Goal: Information Seeking & Learning: Learn about a topic

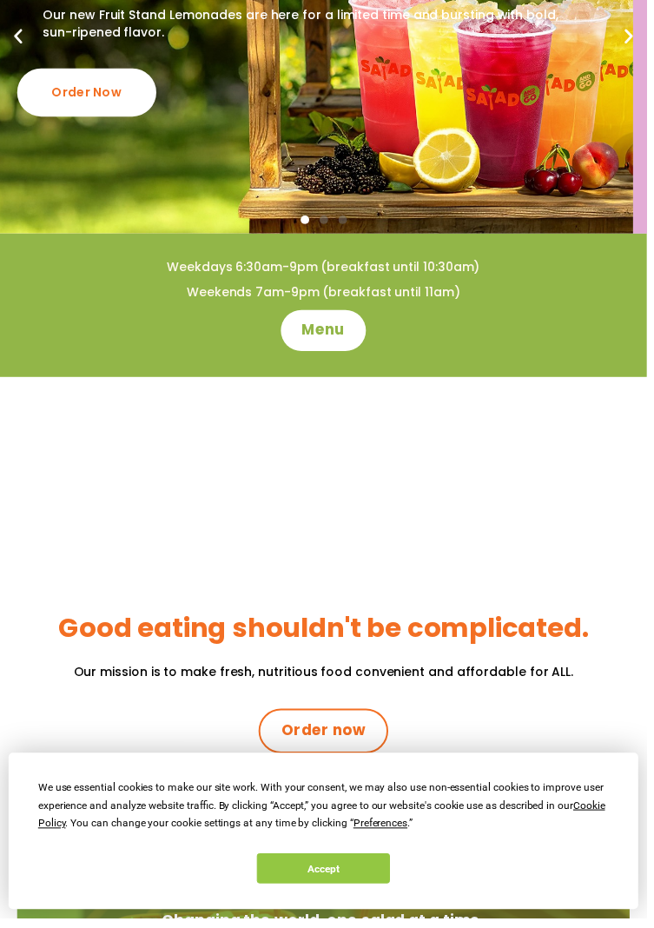
scroll to position [267, 0]
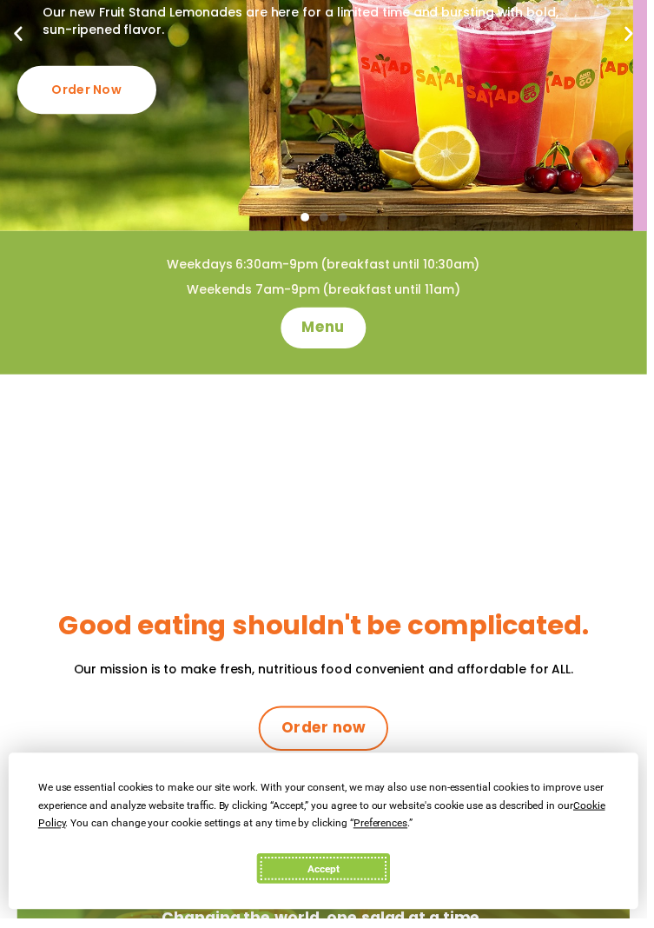
click at [362, 893] on button "Accept" at bounding box center [327, 878] width 134 height 30
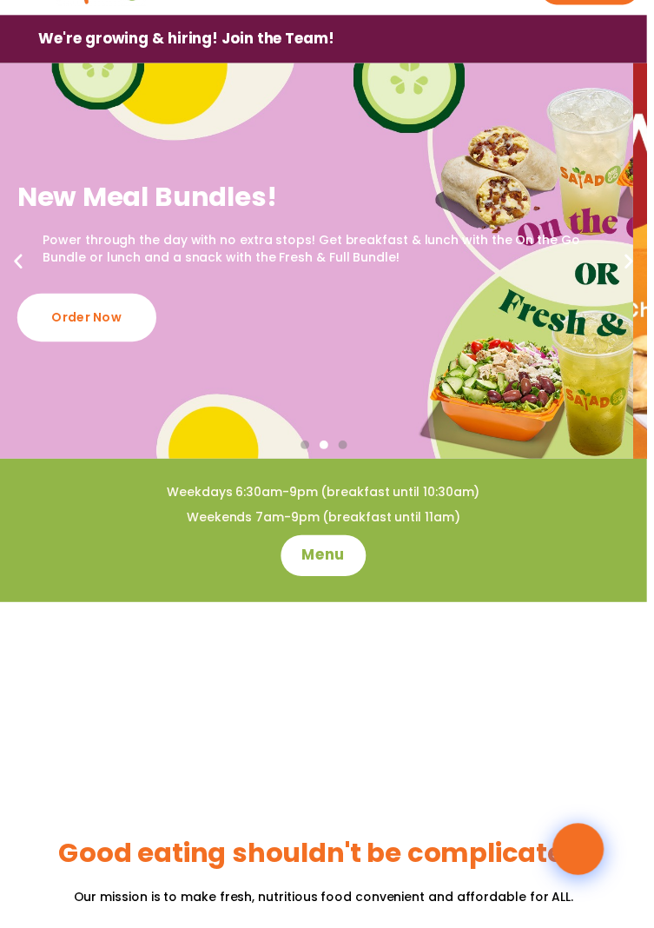
scroll to position [0, 0]
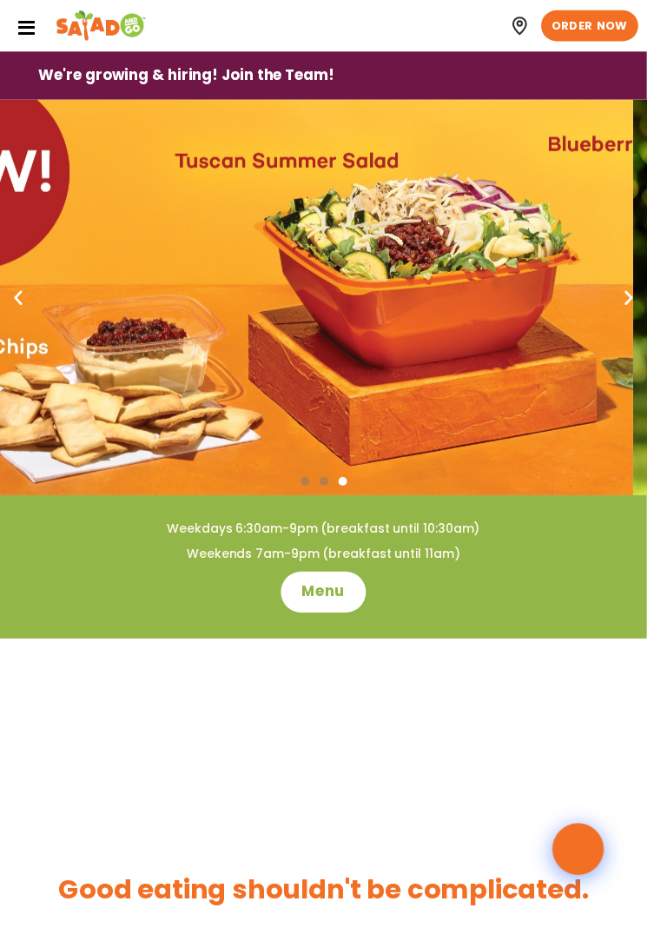
click at [0, 0] on link "Locations" at bounding box center [0, 0] width 0 height 0
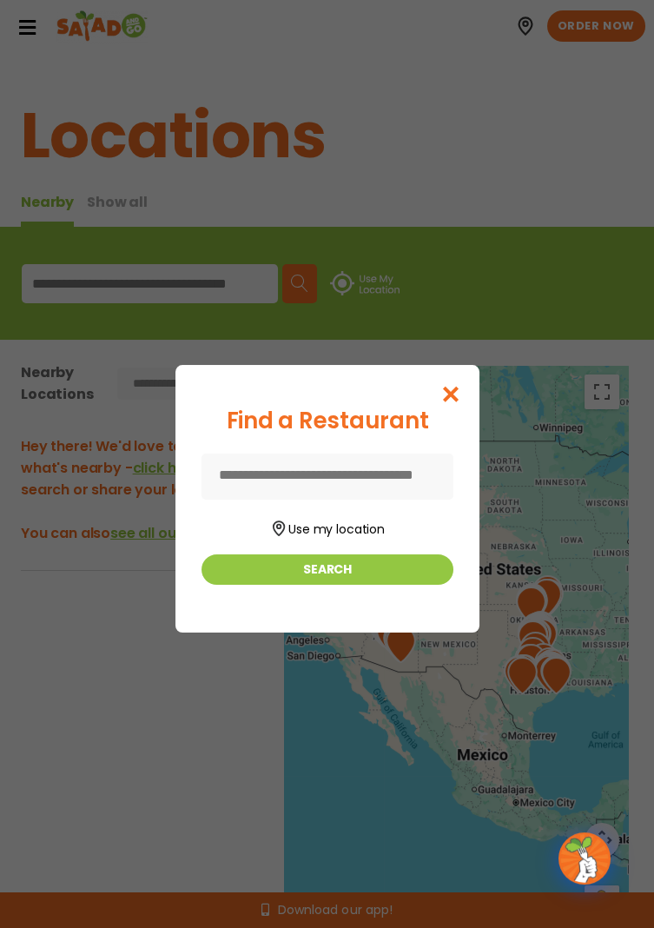
click at [348, 481] on input at bounding box center [328, 477] width 252 height 46
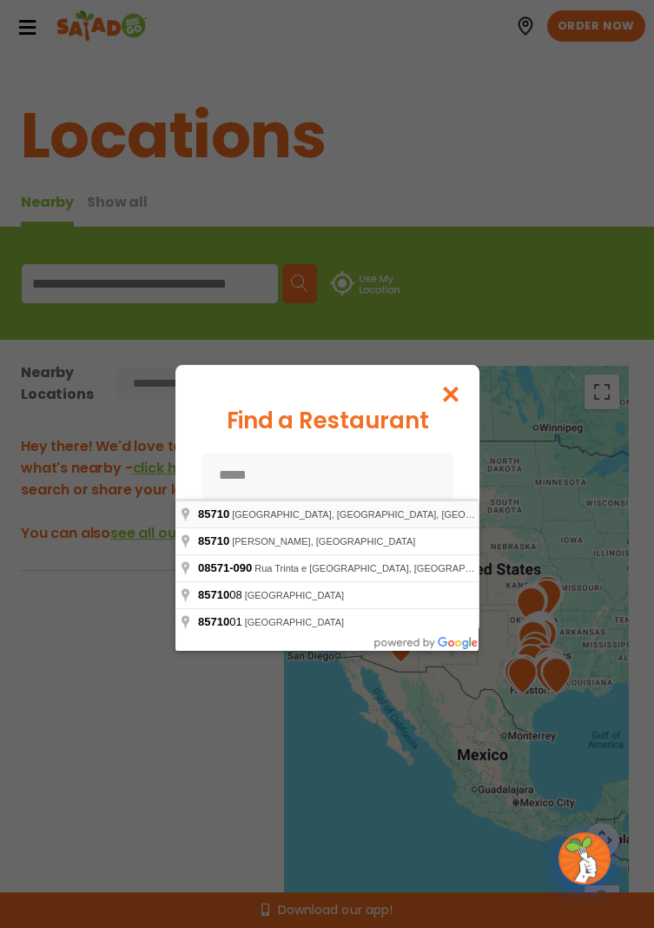
type input "**********"
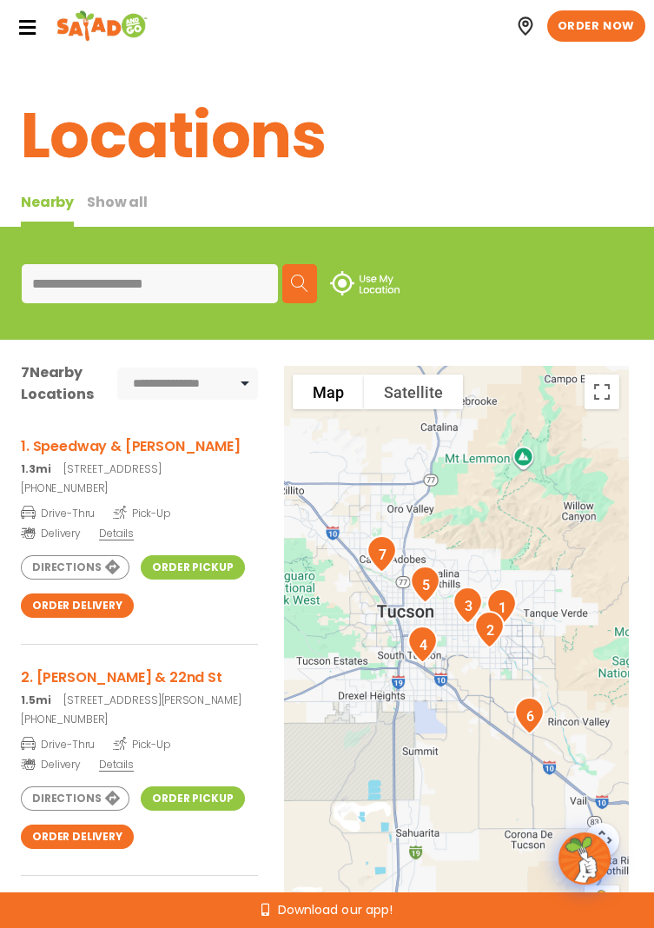
click at [104, 688] on h3 "2. Kolb & 22nd St" at bounding box center [139, 678] width 237 height 22
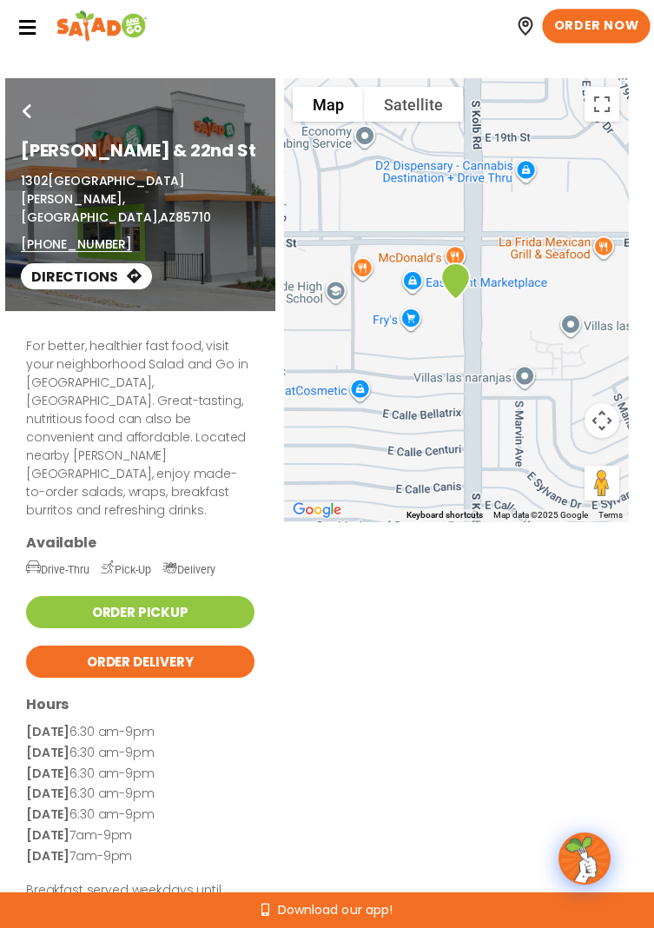
click at [610, 25] on span "ORDER NOW" at bounding box center [596, 25] width 85 height 17
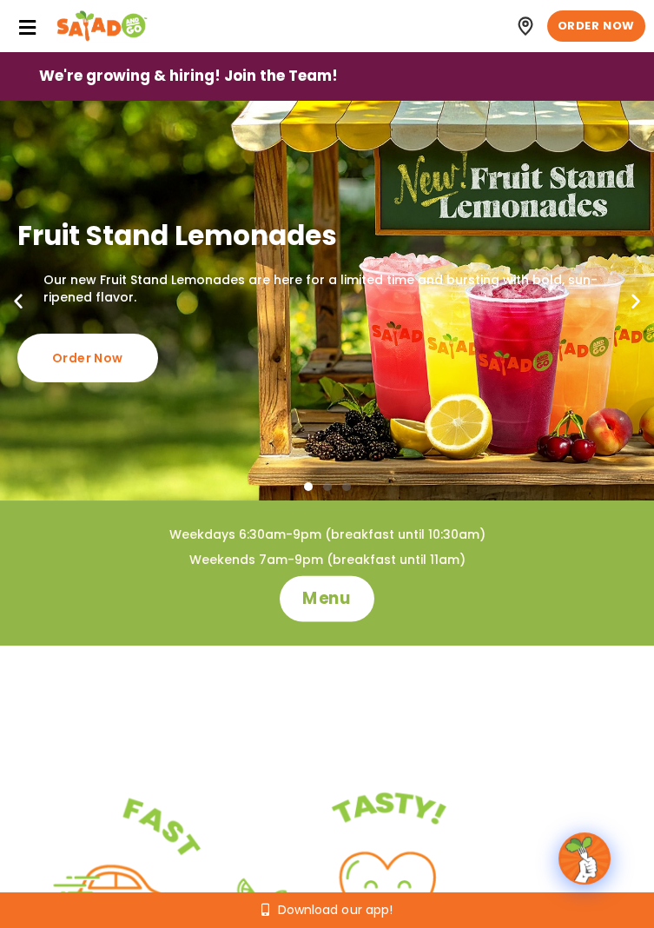
click at [336, 608] on span "Menu" at bounding box center [327, 598] width 50 height 23
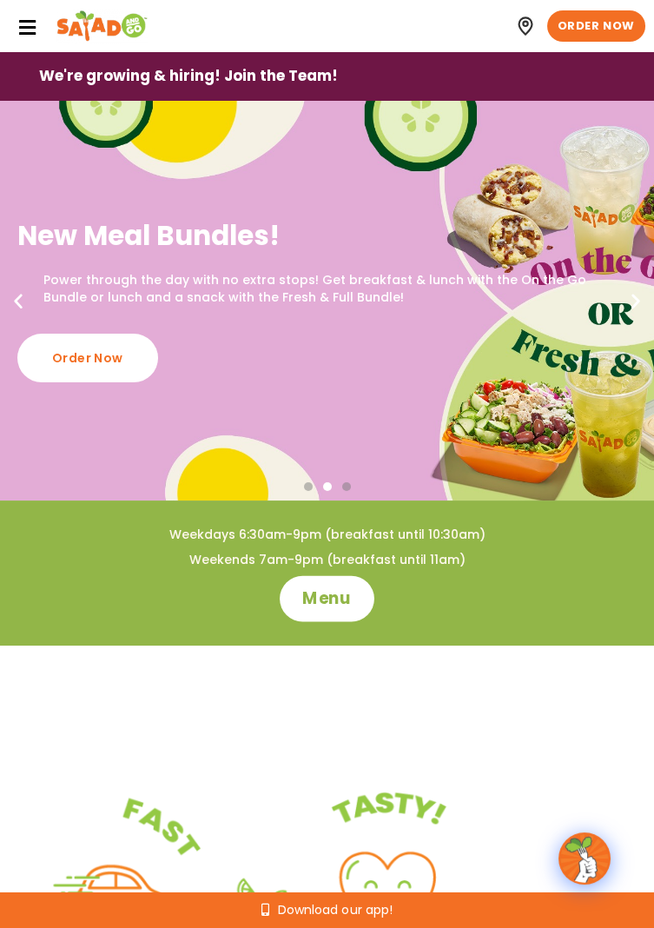
click at [342, 601] on span "Menu" at bounding box center [327, 598] width 50 height 23
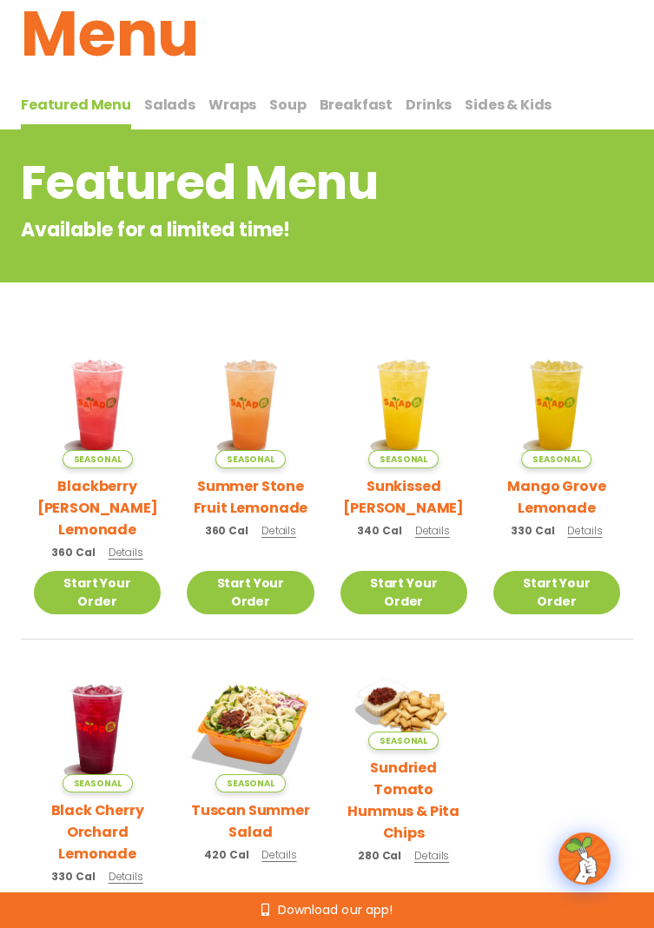
scroll to position [97, 0]
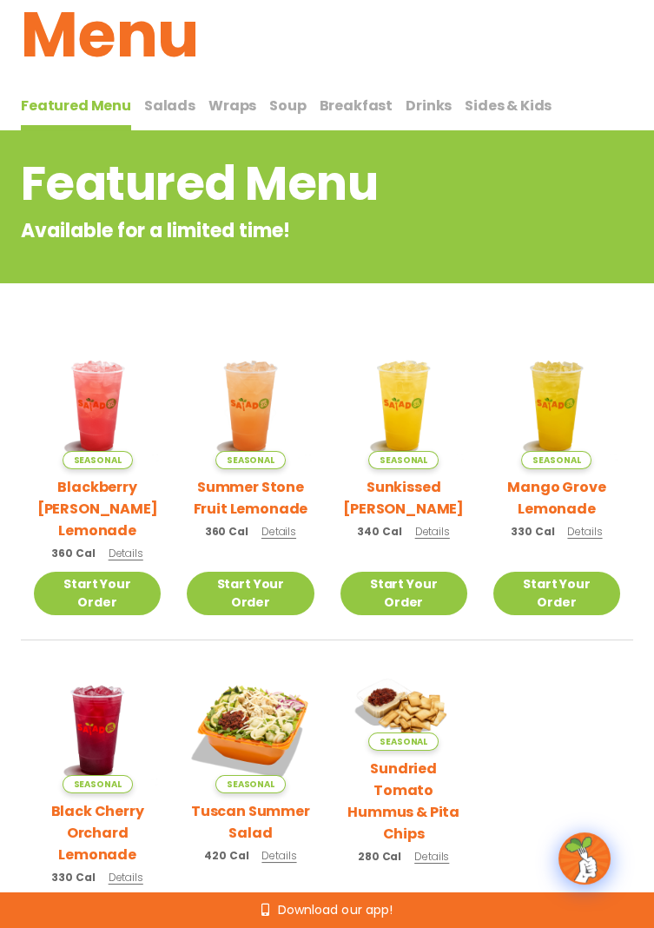
click at [165, 103] on span "Salads" at bounding box center [169, 106] width 51 height 20
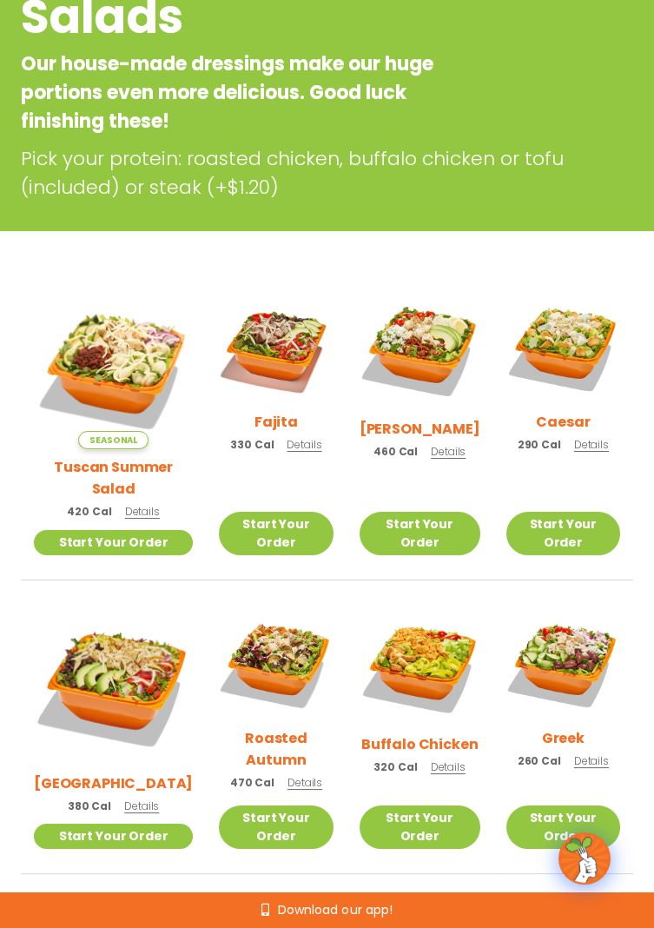
scroll to position [282, 0]
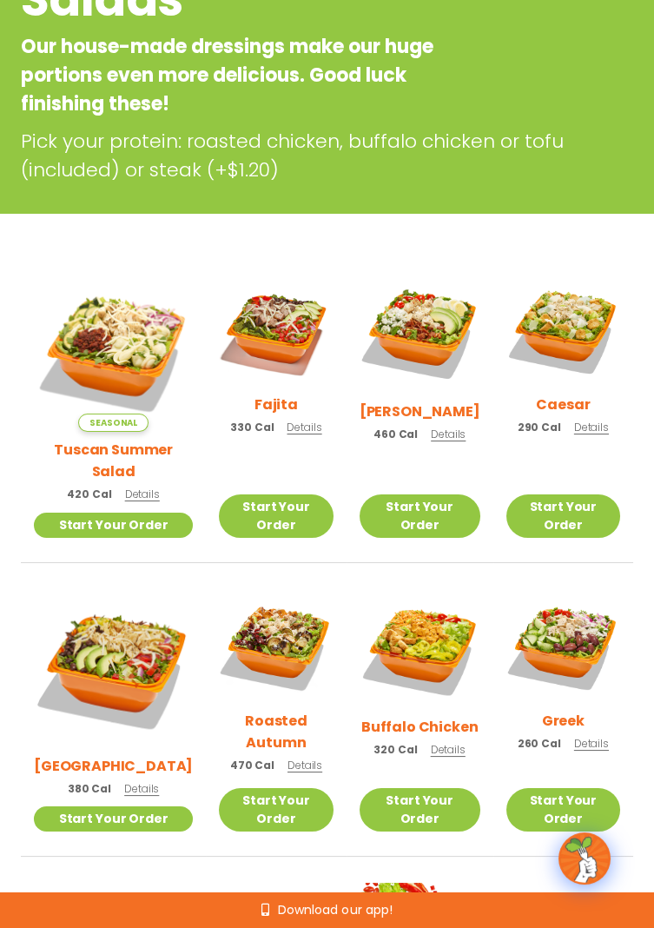
click at [589, 435] on span "Details" at bounding box center [591, 427] width 35 height 15
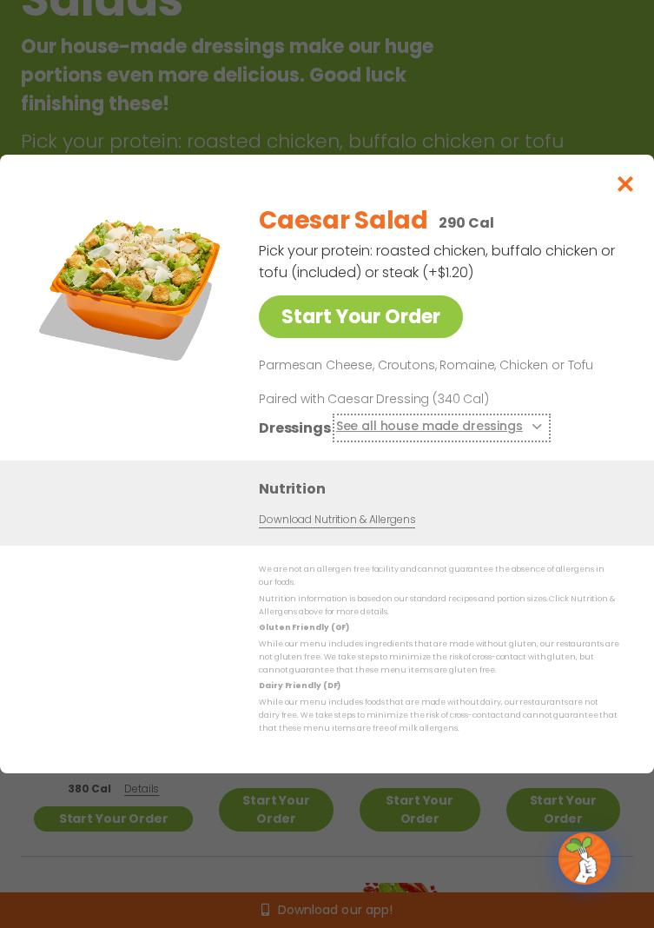
click at [521, 439] on button "See all house made dressings" at bounding box center [441, 428] width 211 height 22
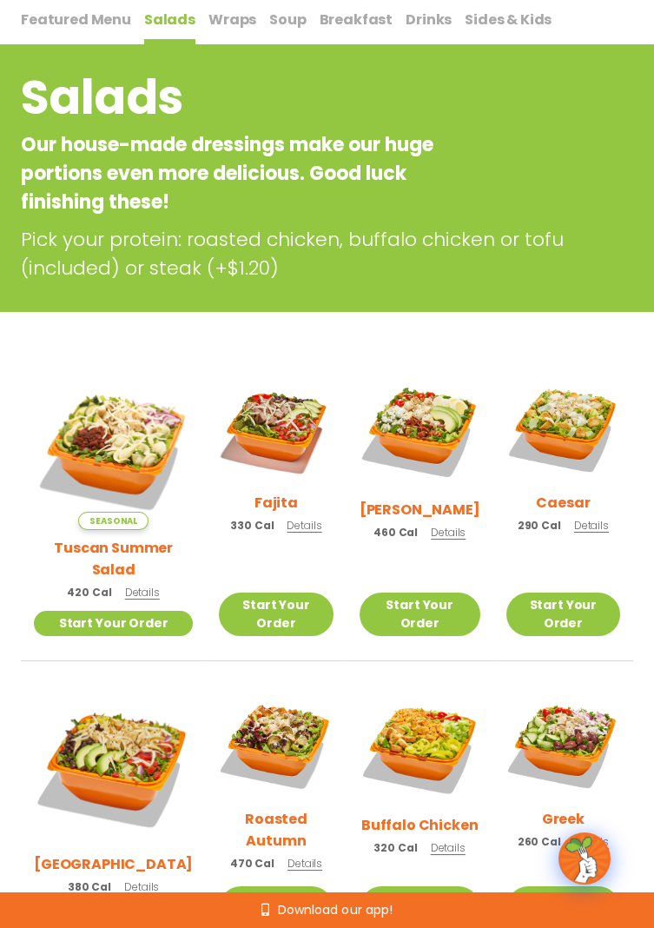
scroll to position [0, 0]
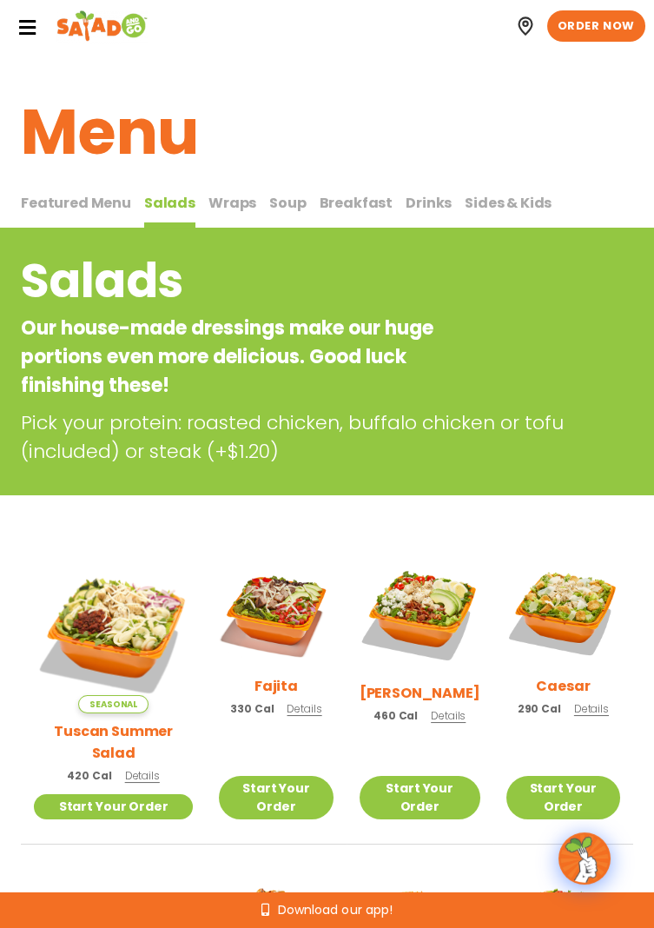
click at [229, 206] on span "Wraps" at bounding box center [233, 203] width 48 height 20
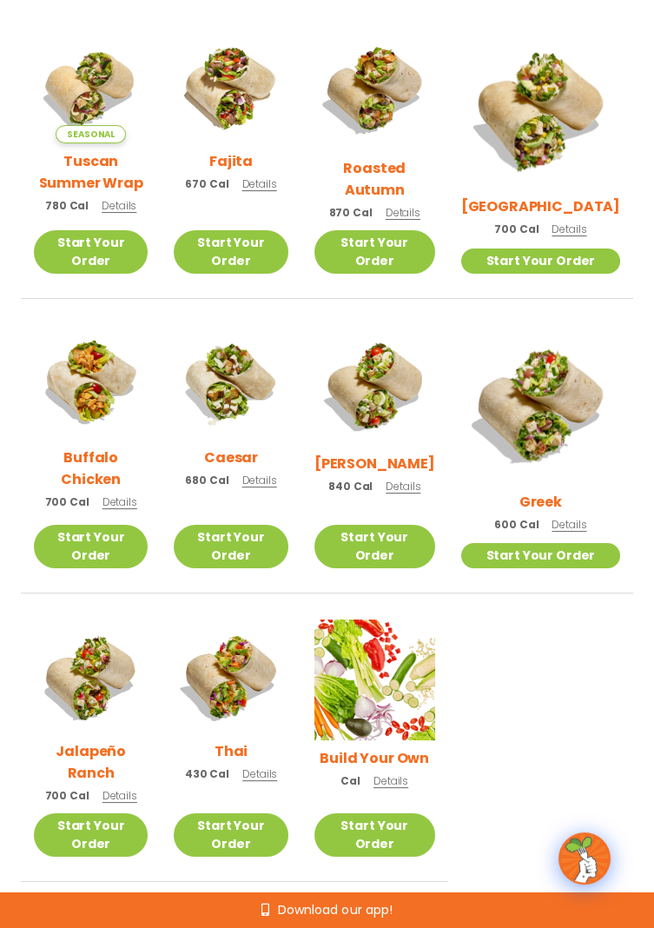
scroll to position [460, 0]
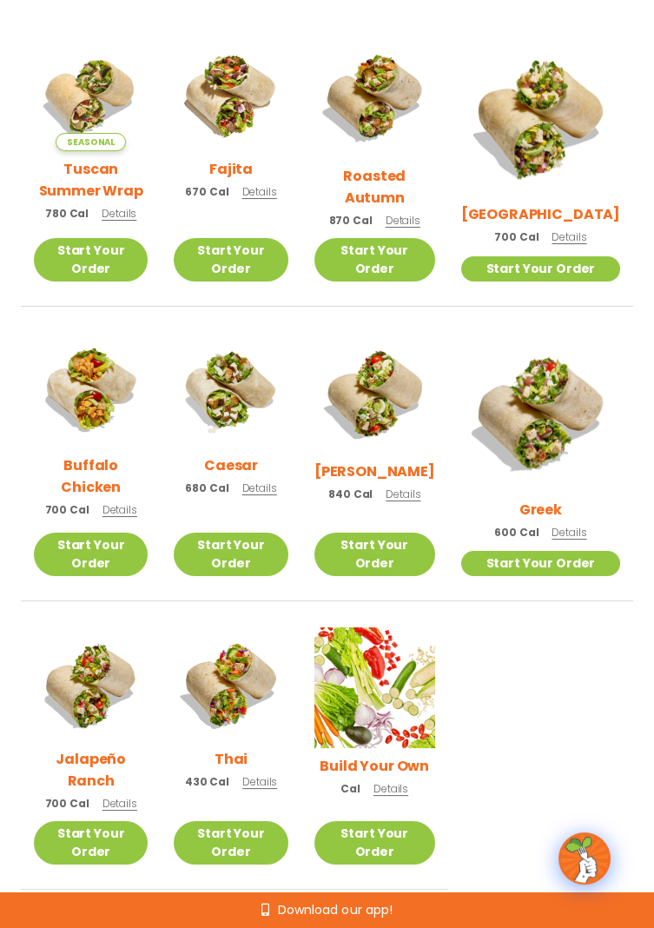
click at [277, 774] on span "Details" at bounding box center [259, 781] width 35 height 15
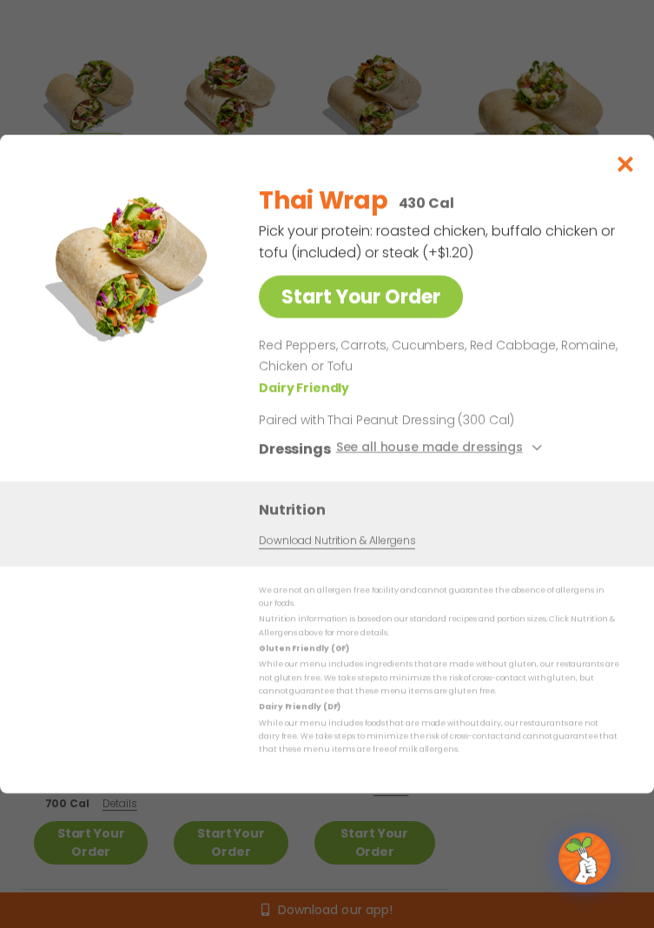
click at [505, 453] on button "See all house made dressings" at bounding box center [441, 448] width 211 height 22
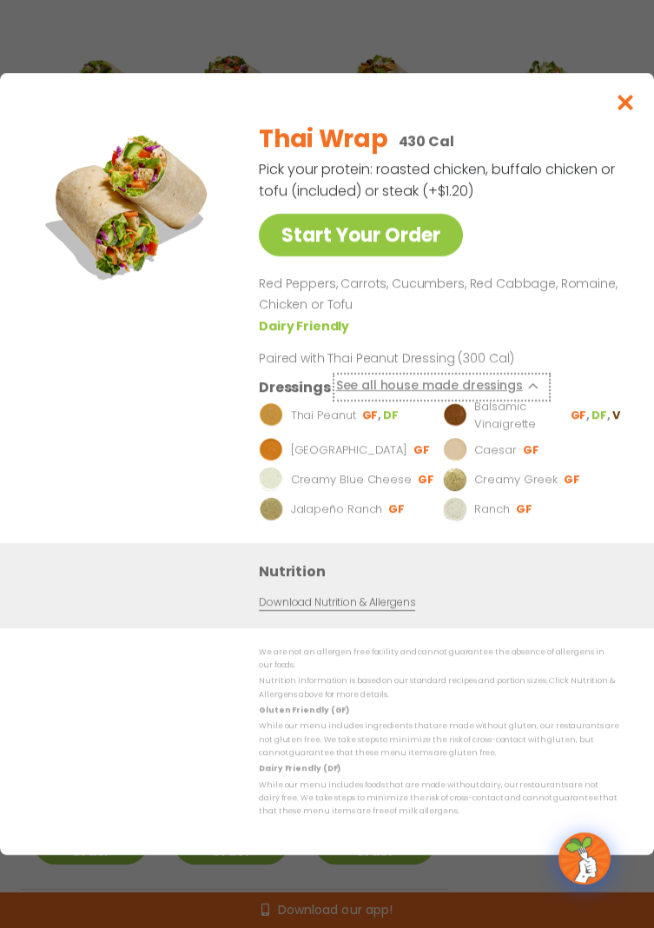
click at [497, 388] on button "See all house made dressings" at bounding box center [441, 386] width 211 height 22
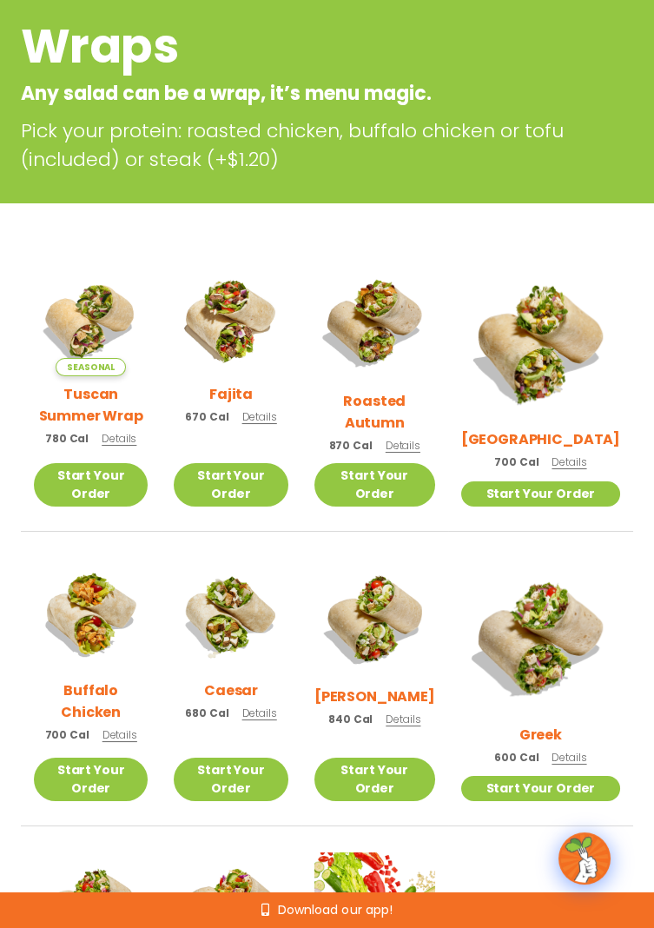
scroll to position [0, 0]
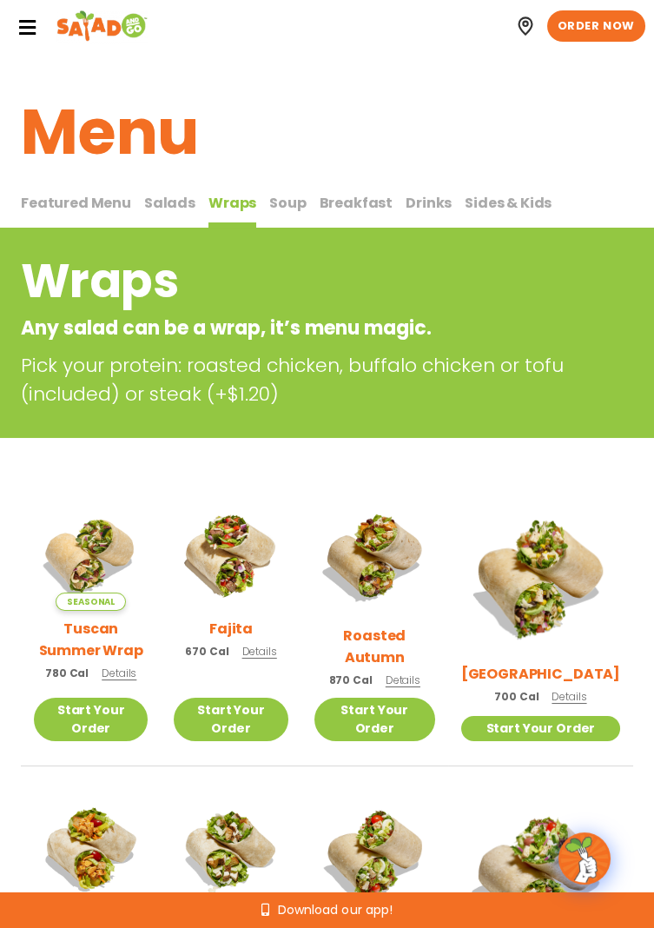
click at [161, 206] on span "Salads" at bounding box center [169, 203] width 51 height 20
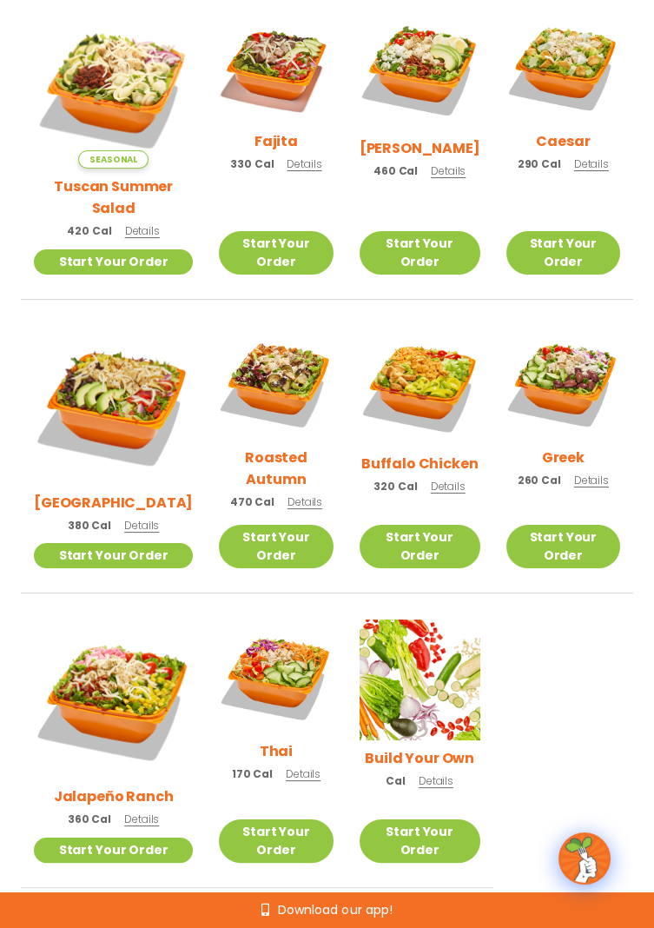
scroll to position [496, 0]
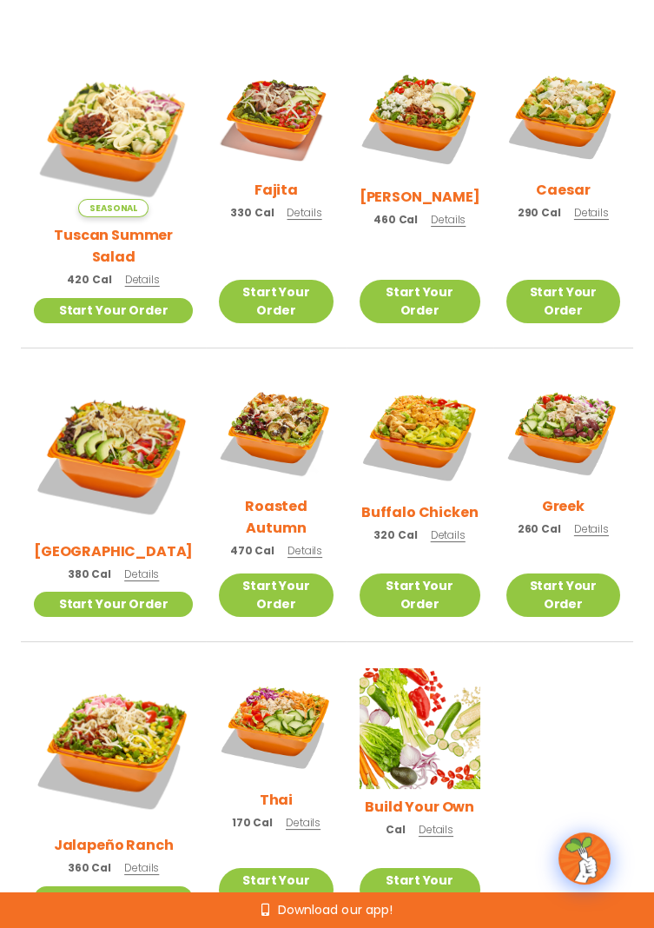
click at [287, 220] on span "Details" at bounding box center [304, 212] width 35 height 15
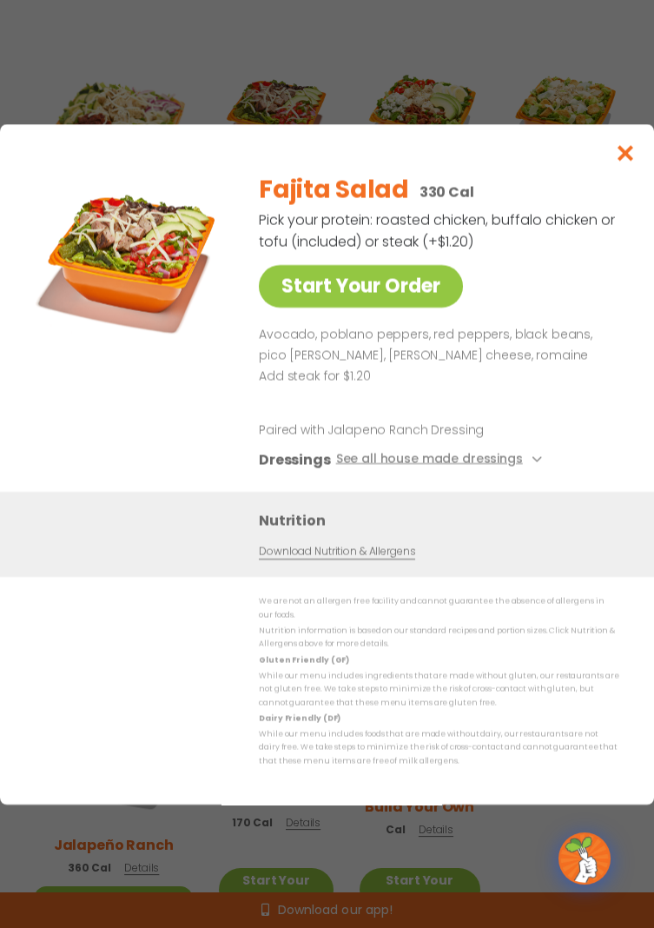
click at [521, 470] on button "See all house made dressings" at bounding box center [441, 459] width 211 height 22
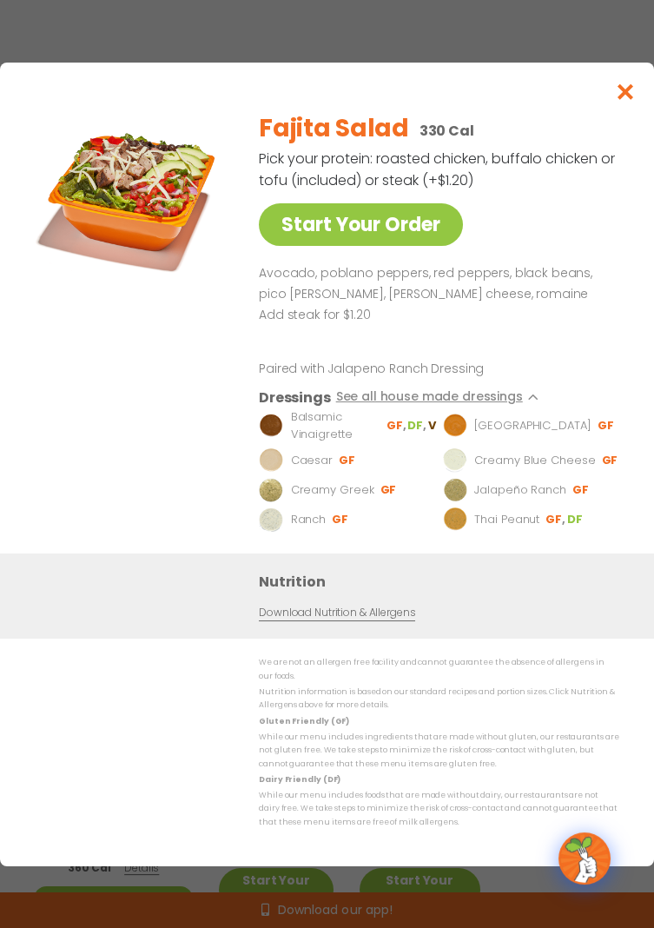
click at [320, 469] on p "Caesar" at bounding box center [312, 460] width 42 height 17
click at [310, 473] on li "Caesar GF" at bounding box center [348, 460] width 179 height 24
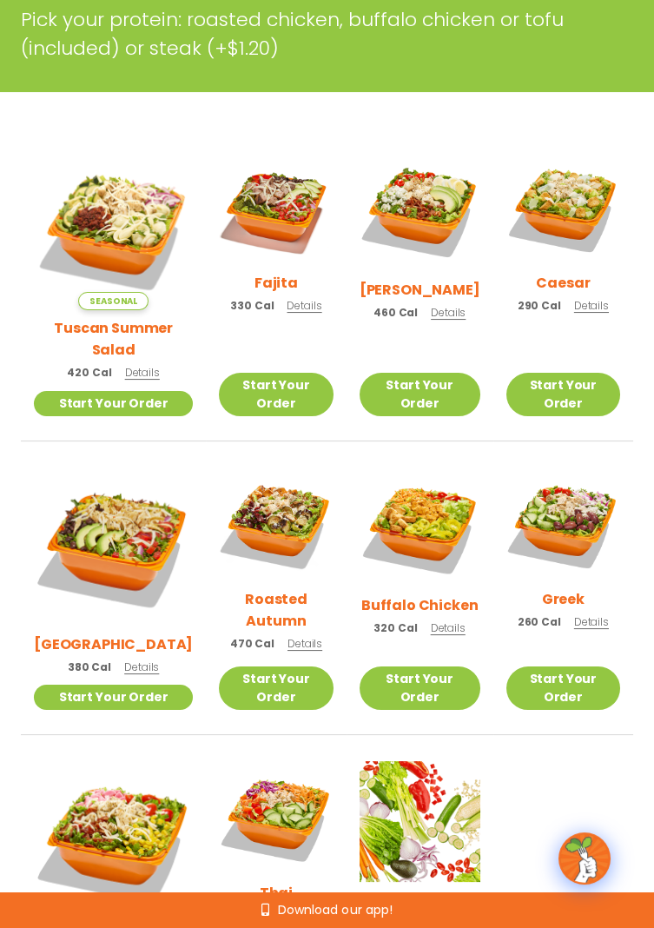
scroll to position [351, 0]
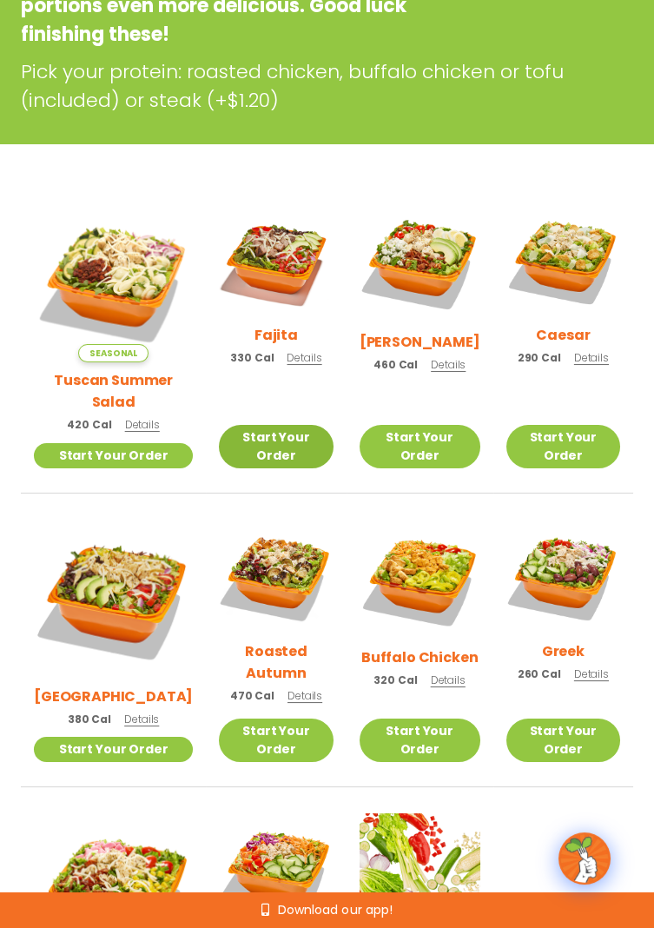
click at [269, 425] on link "Start Your Order" at bounding box center [276, 446] width 114 height 43
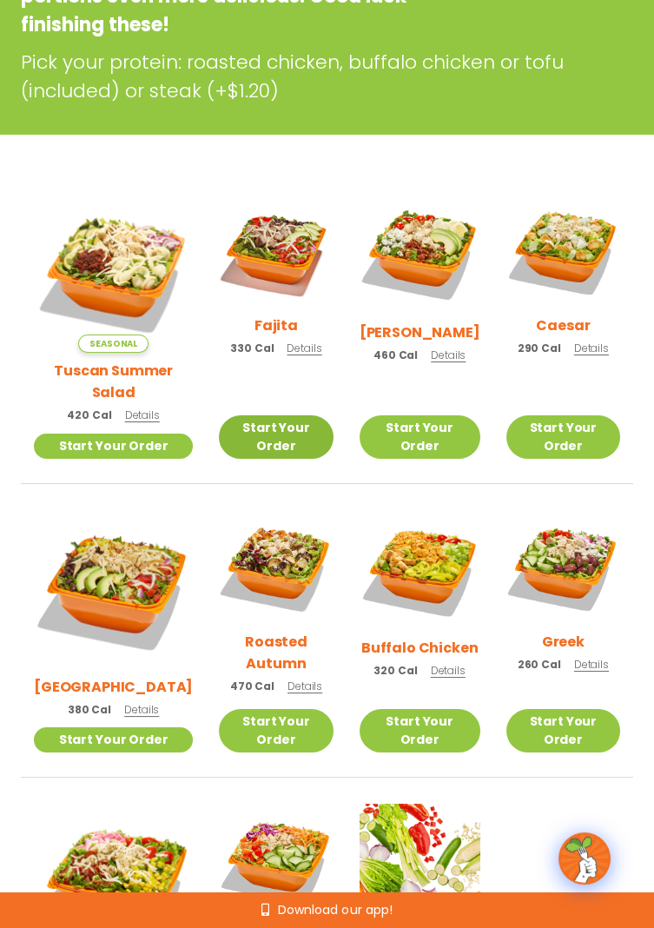
scroll to position [383, 0]
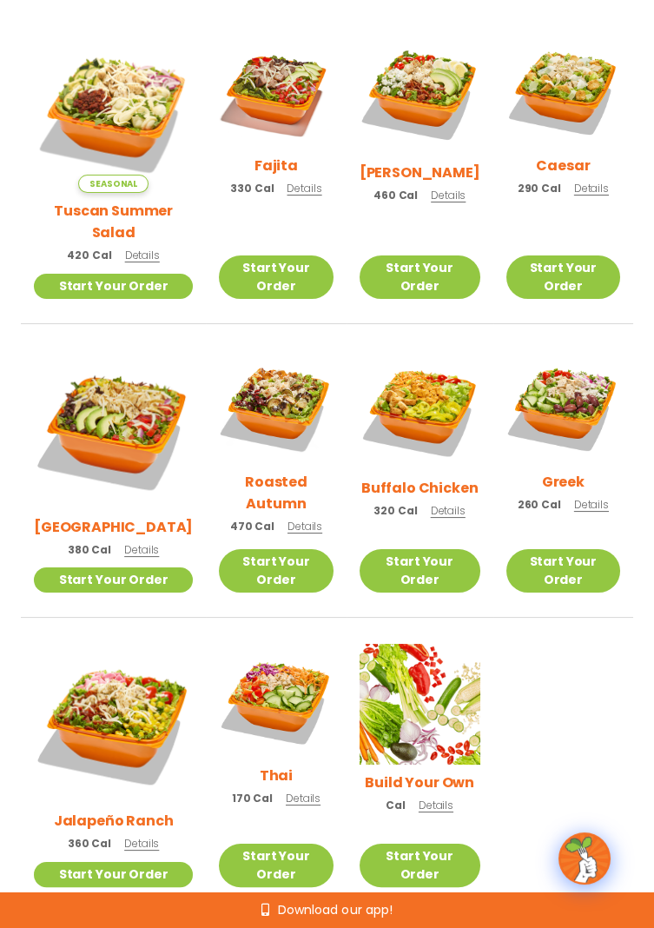
scroll to position [521, 0]
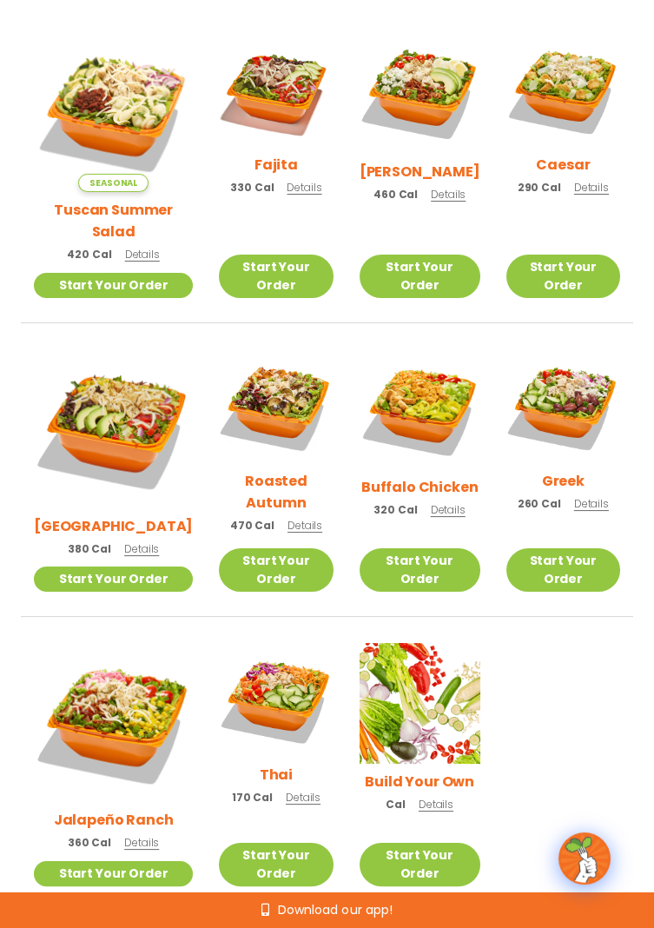
click at [287, 194] on span "Details" at bounding box center [304, 187] width 35 height 15
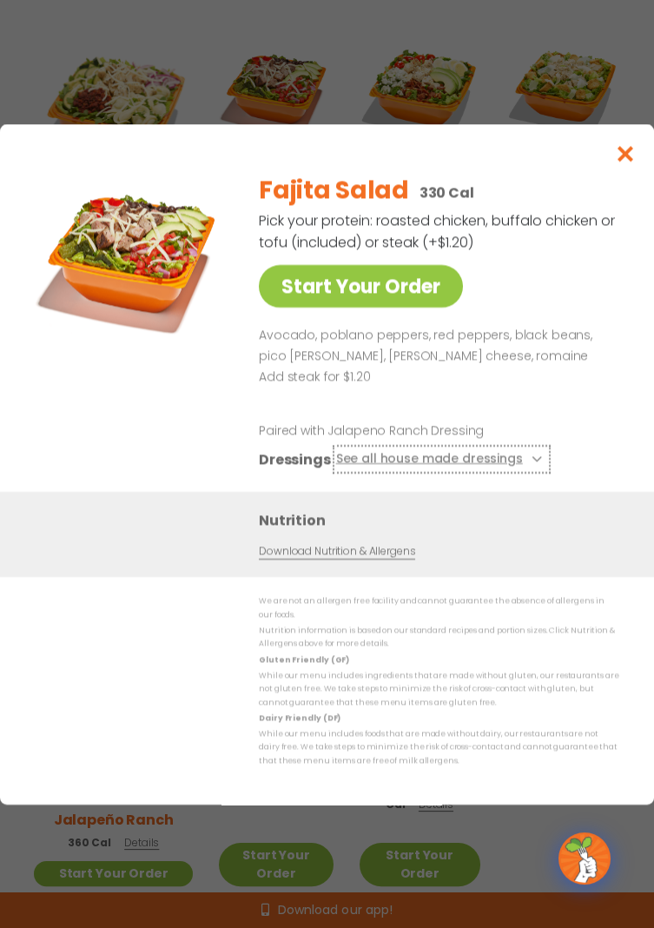
click at [490, 455] on button "See all house made dressings" at bounding box center [441, 459] width 211 height 22
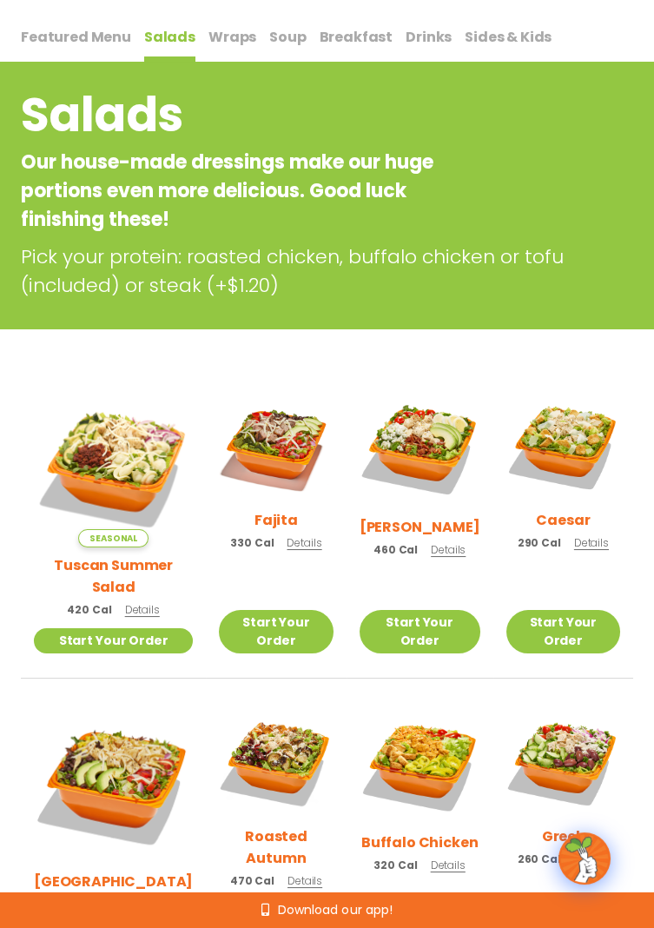
scroll to position [0, 0]
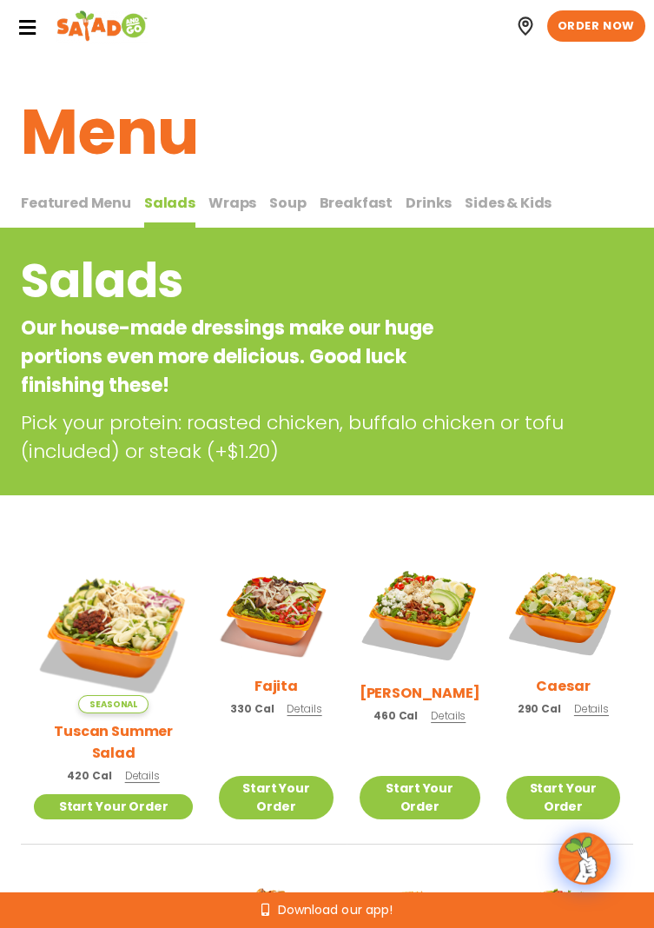
click at [222, 202] on span "Wraps" at bounding box center [233, 203] width 48 height 20
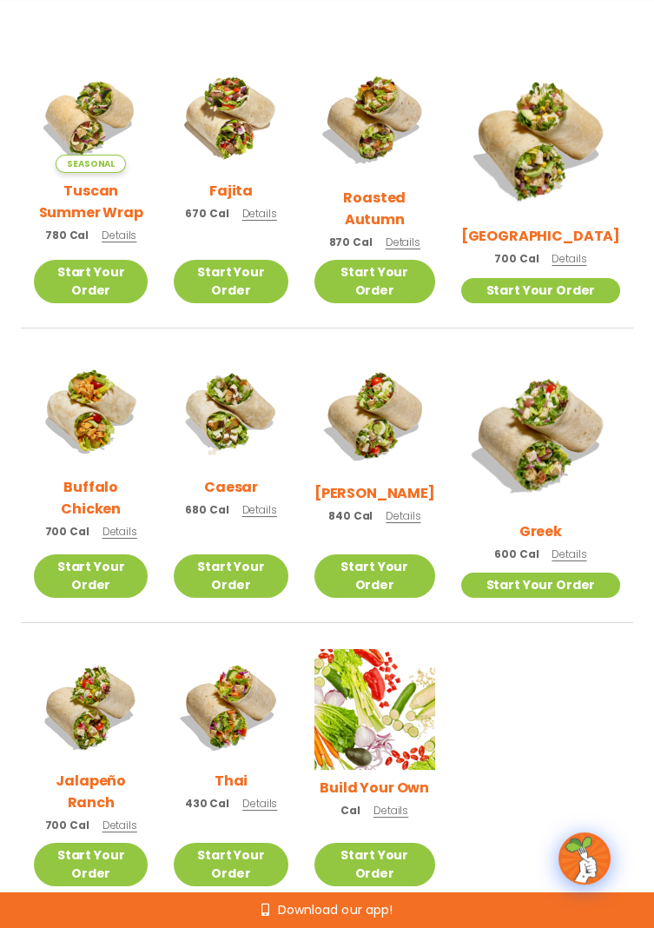
scroll to position [441, 0]
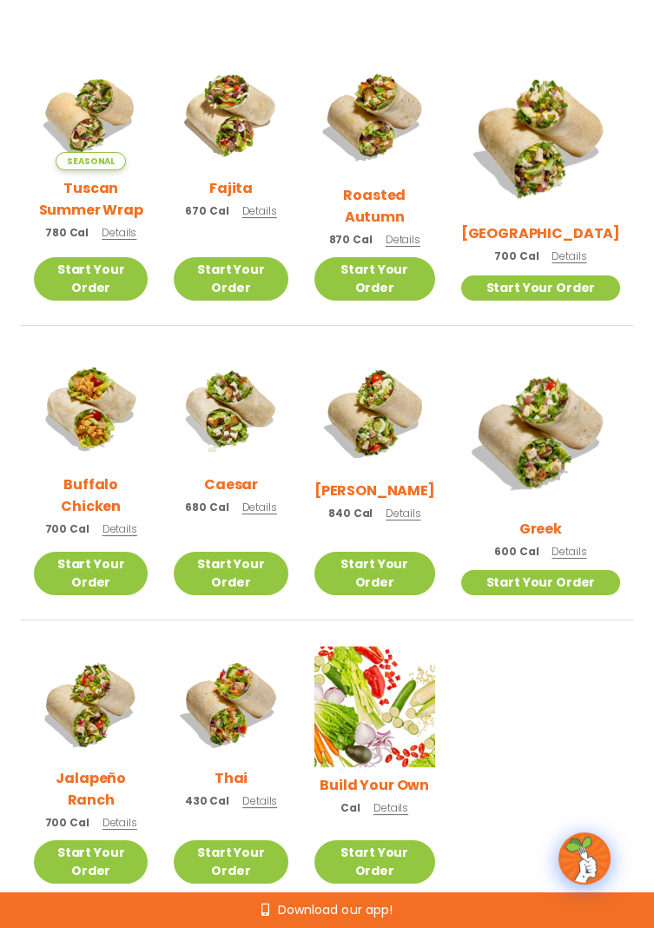
click at [277, 793] on span "Details" at bounding box center [259, 800] width 35 height 15
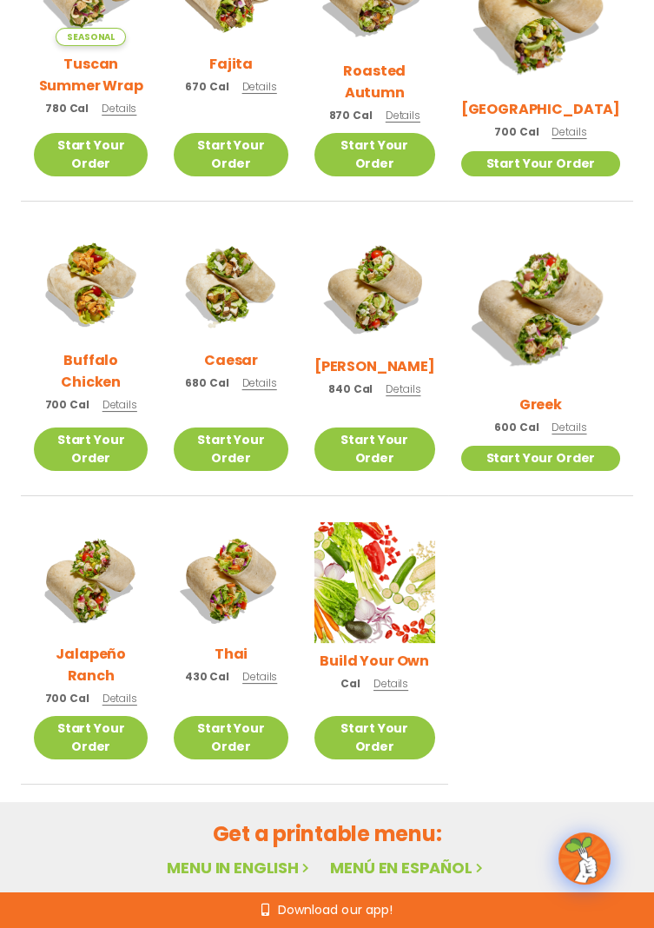
scroll to position [567, 0]
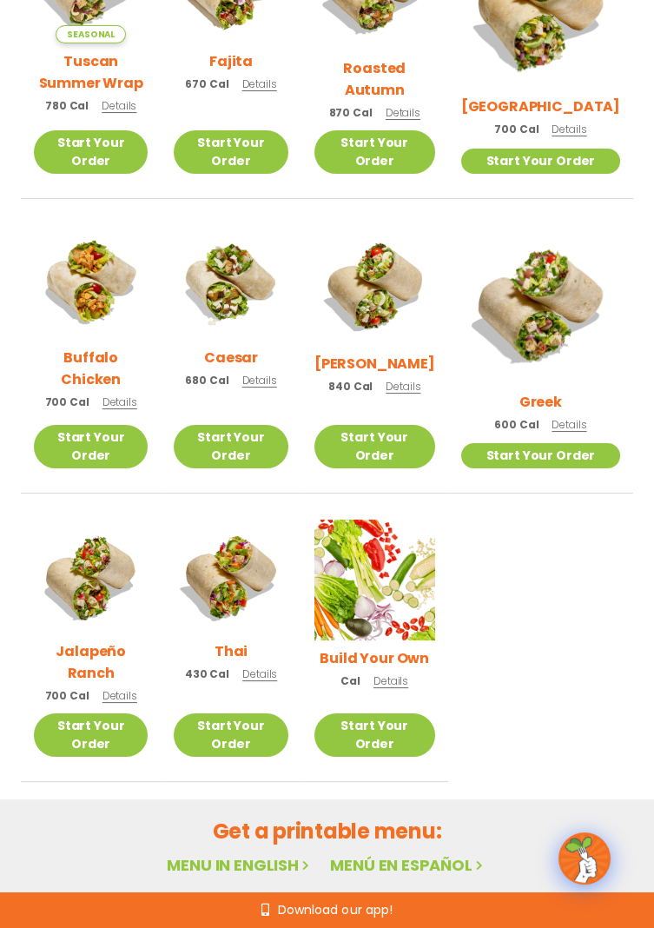
click at [579, 417] on span "Details" at bounding box center [569, 424] width 35 height 15
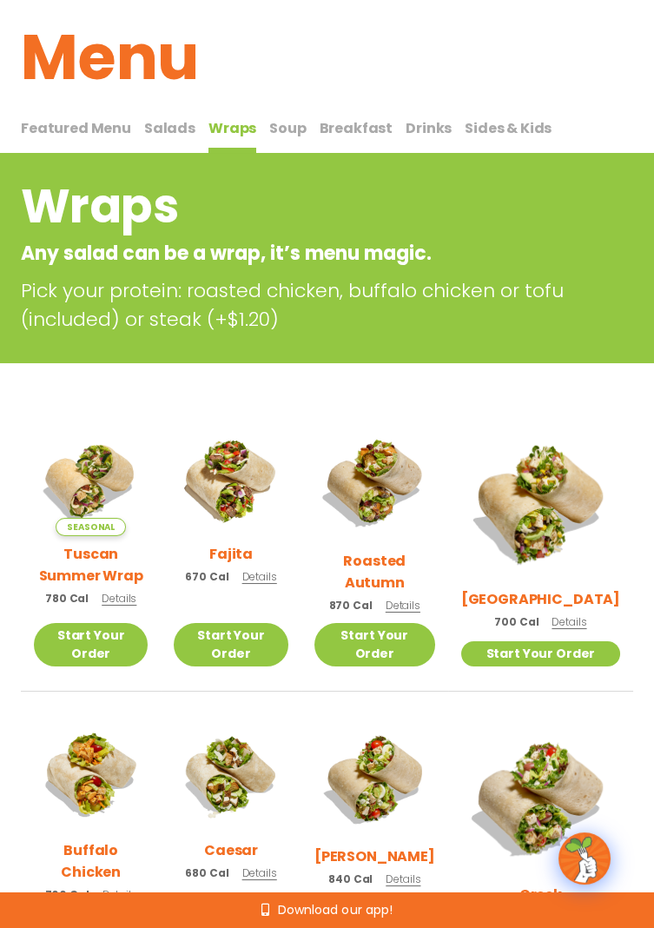
scroll to position [0, 0]
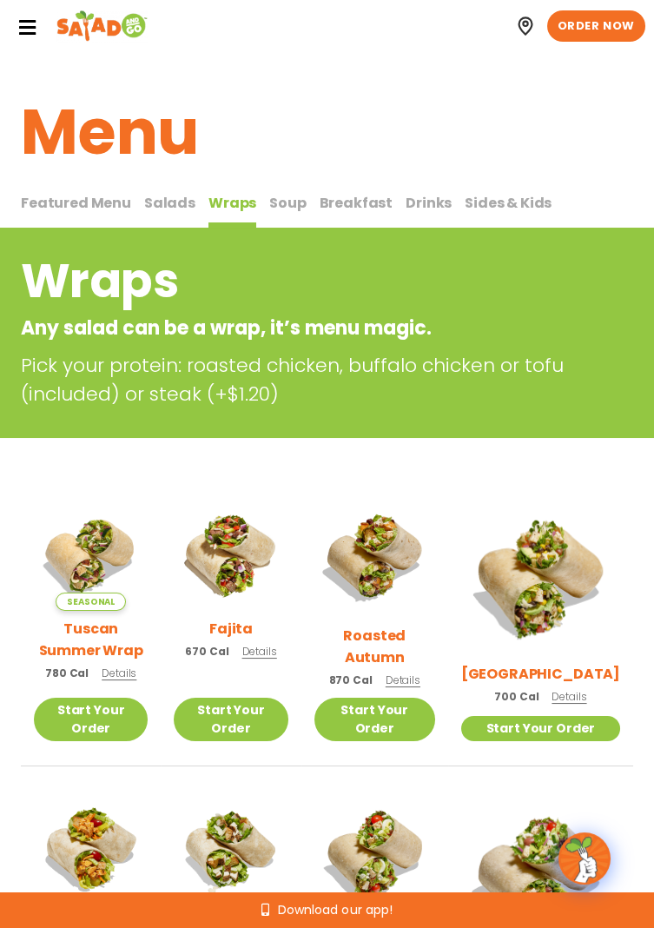
click at [160, 205] on span "Salads" at bounding box center [169, 203] width 51 height 20
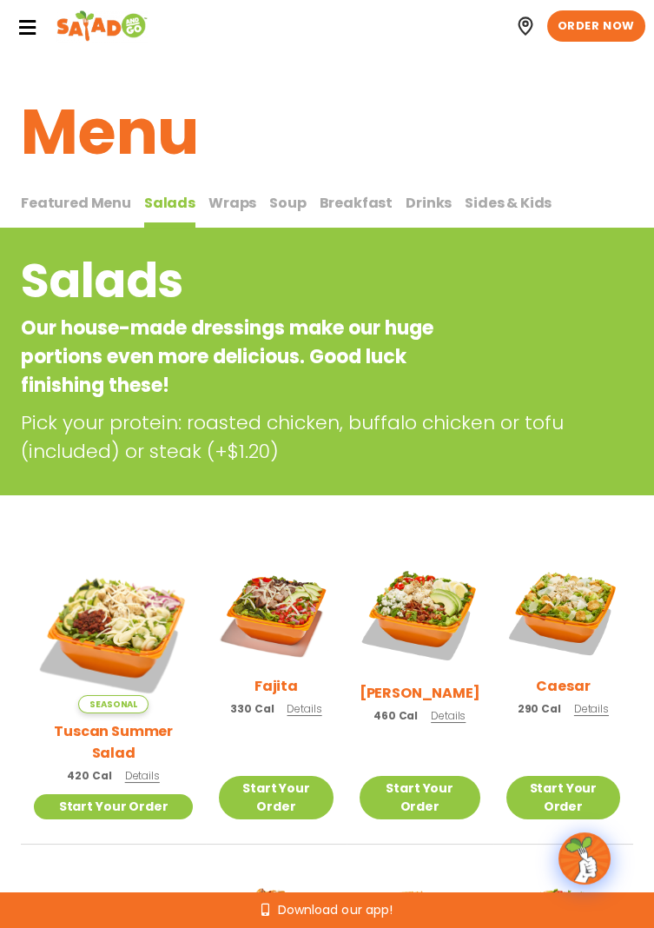
click at [222, 207] on span "Wraps" at bounding box center [233, 203] width 48 height 20
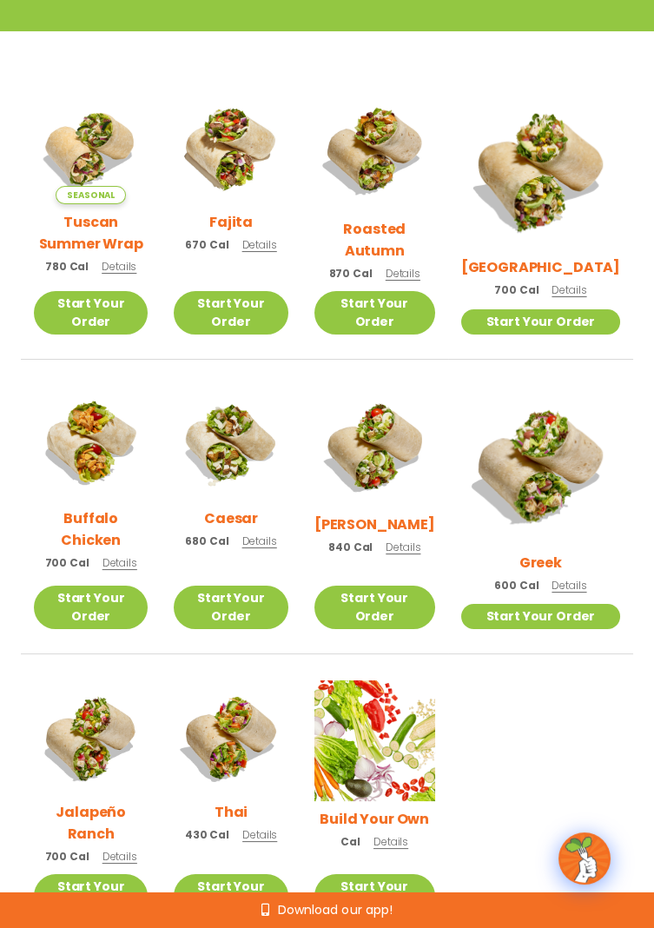
scroll to position [401, 0]
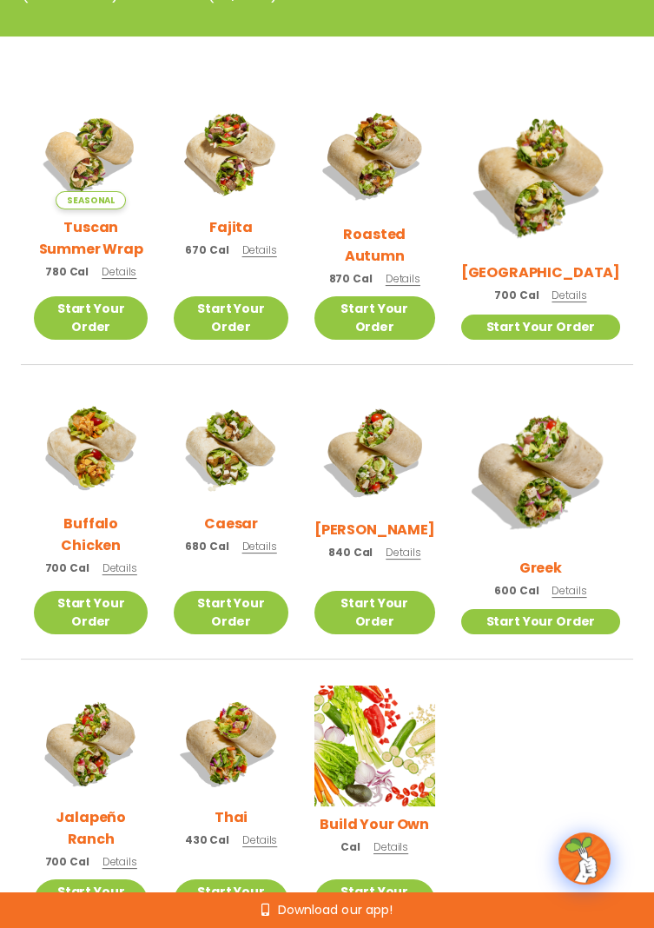
click at [408, 839] on span "Details" at bounding box center [391, 846] width 35 height 15
click at [118, 806] on h2 "Jalapeño Ranch" at bounding box center [91, 827] width 114 height 43
click at [421, 549] on span "Details" at bounding box center [403, 552] width 35 height 15
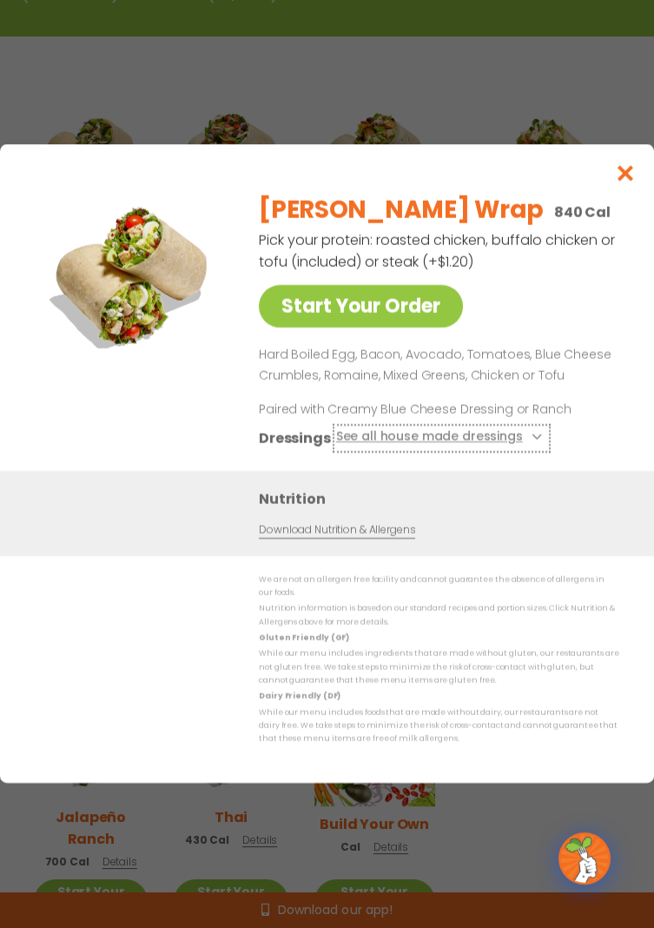
click at [507, 449] on button "See all house made dressings" at bounding box center [441, 439] width 211 height 22
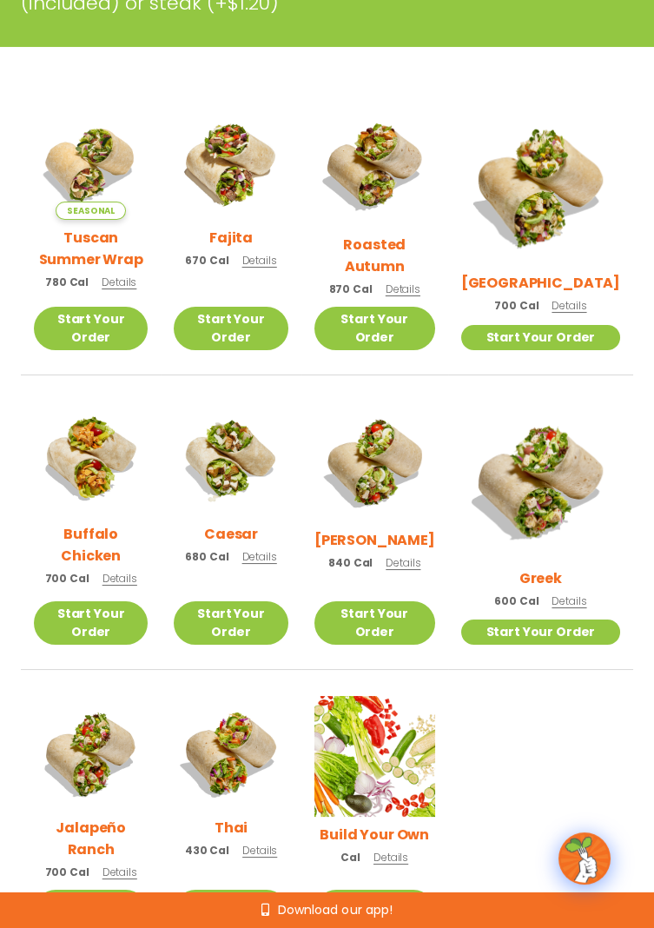
scroll to position [294, 0]
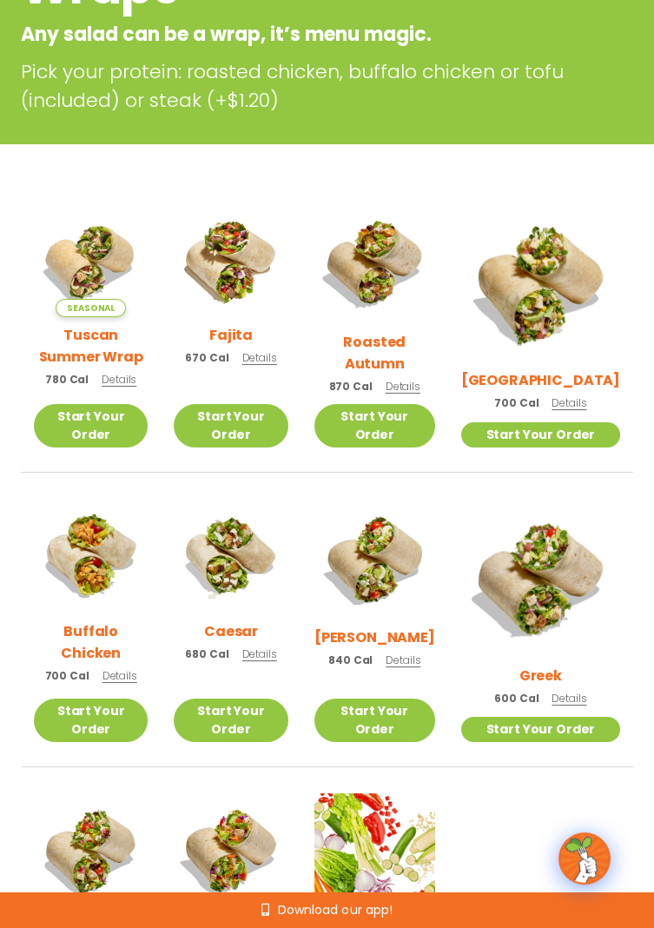
click at [421, 653] on span "Details" at bounding box center [403, 660] width 35 height 15
click at [277, 365] on span "Details" at bounding box center [259, 357] width 35 height 15
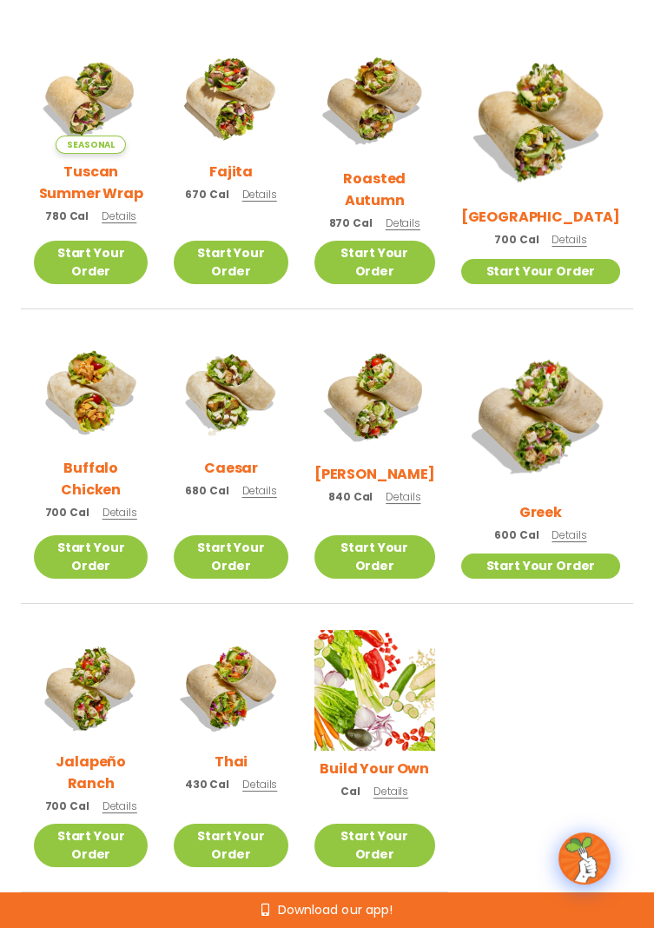
scroll to position [458, 0]
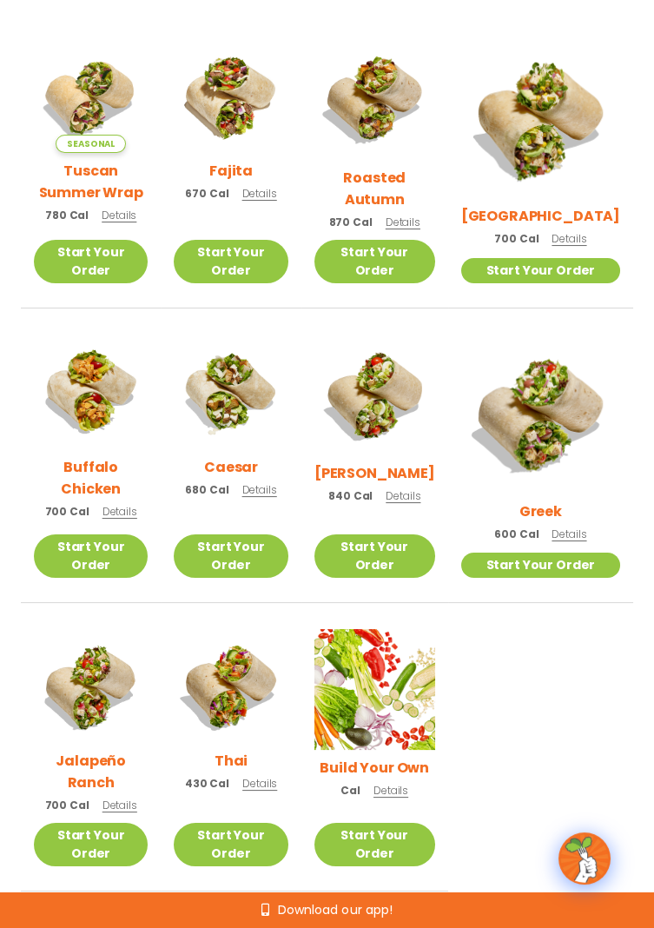
click at [421, 495] on span "Details" at bounding box center [403, 495] width 35 height 15
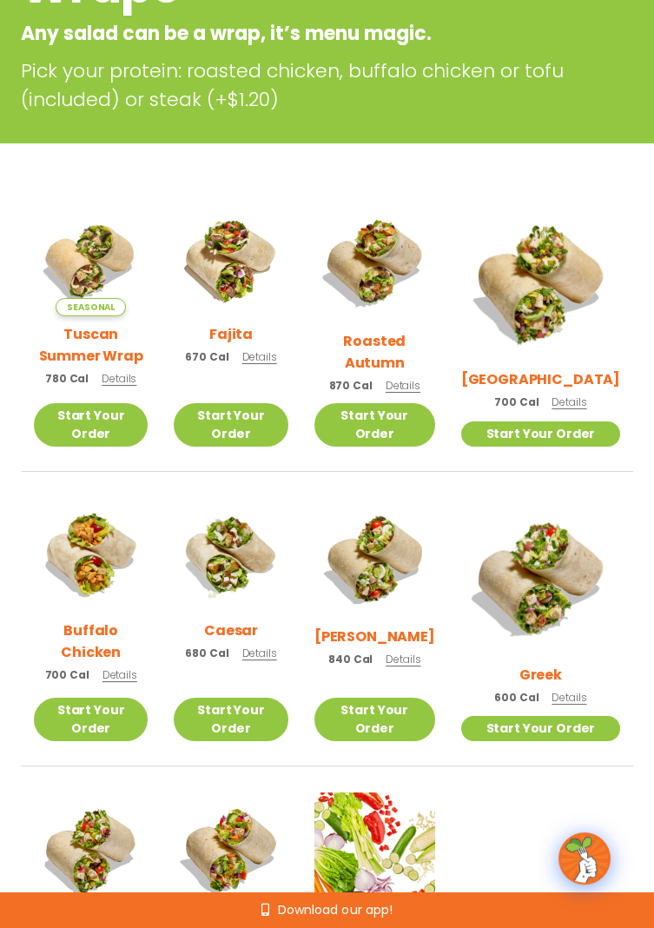
scroll to position [0, 0]
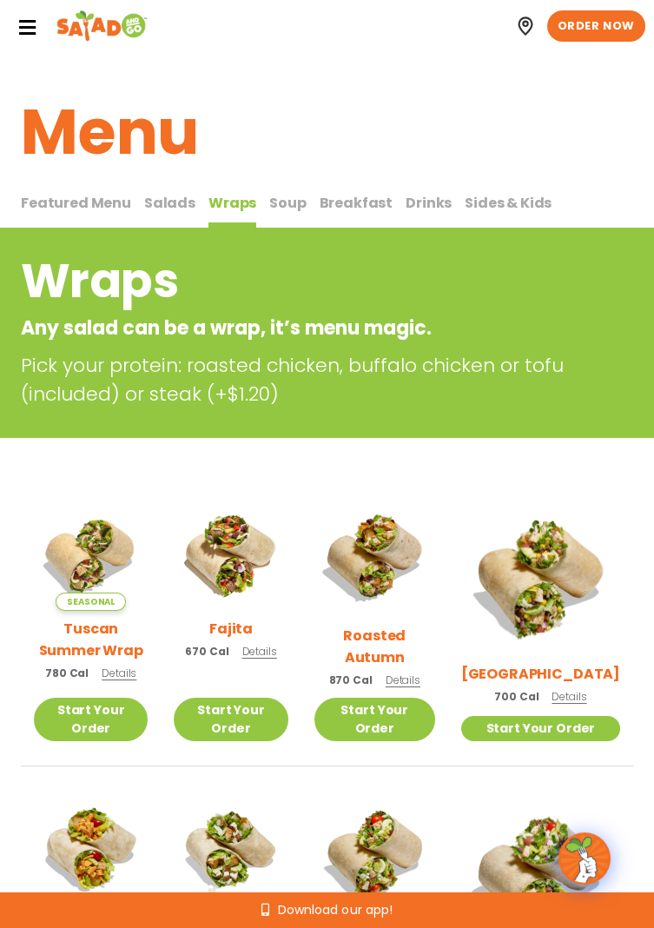
click at [165, 203] on span "Salads" at bounding box center [169, 203] width 51 height 20
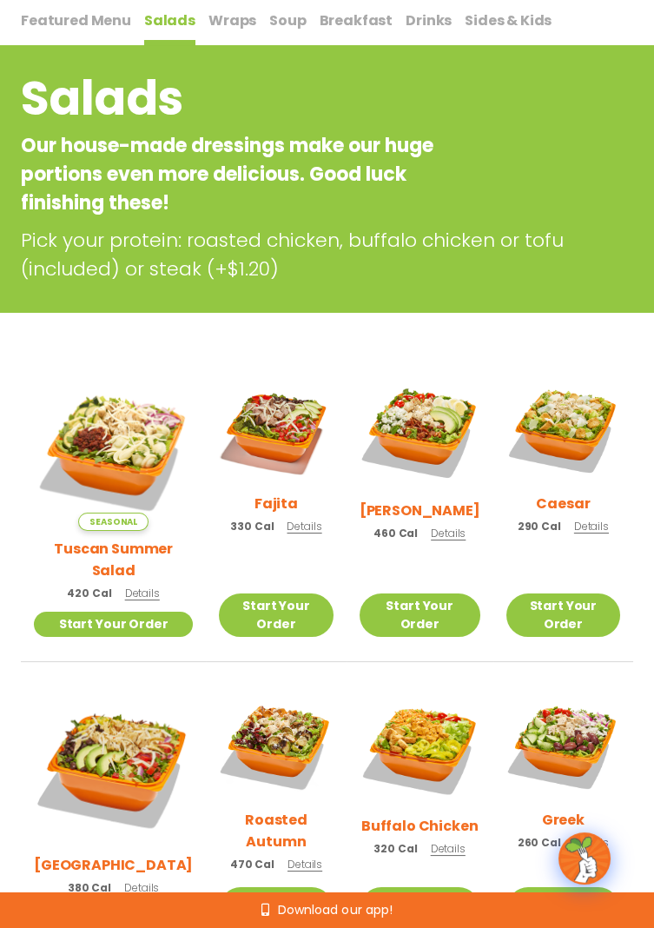
scroll to position [189, 0]
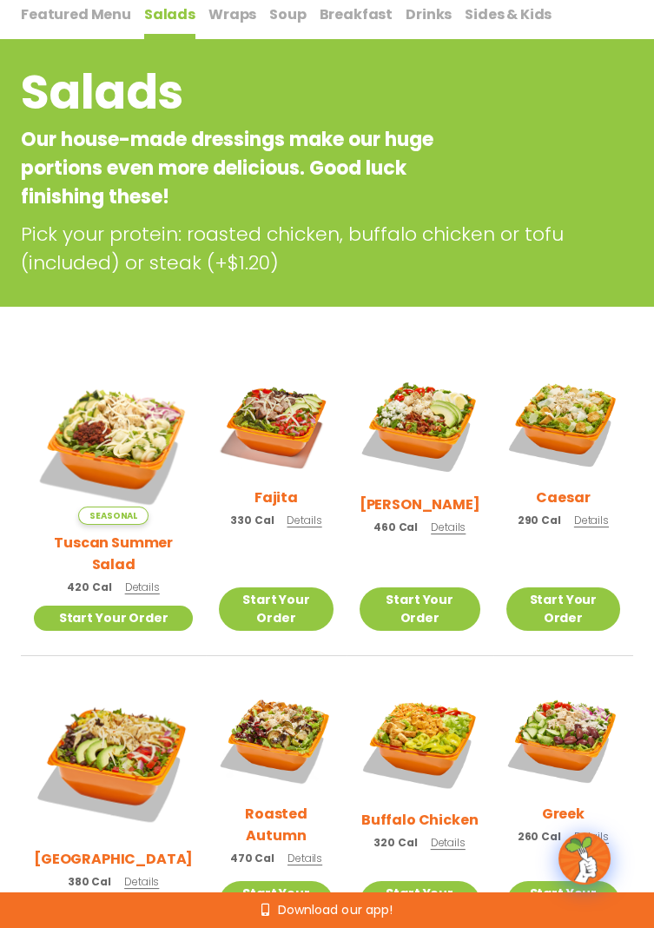
click at [287, 527] on span "Details" at bounding box center [304, 520] width 35 height 15
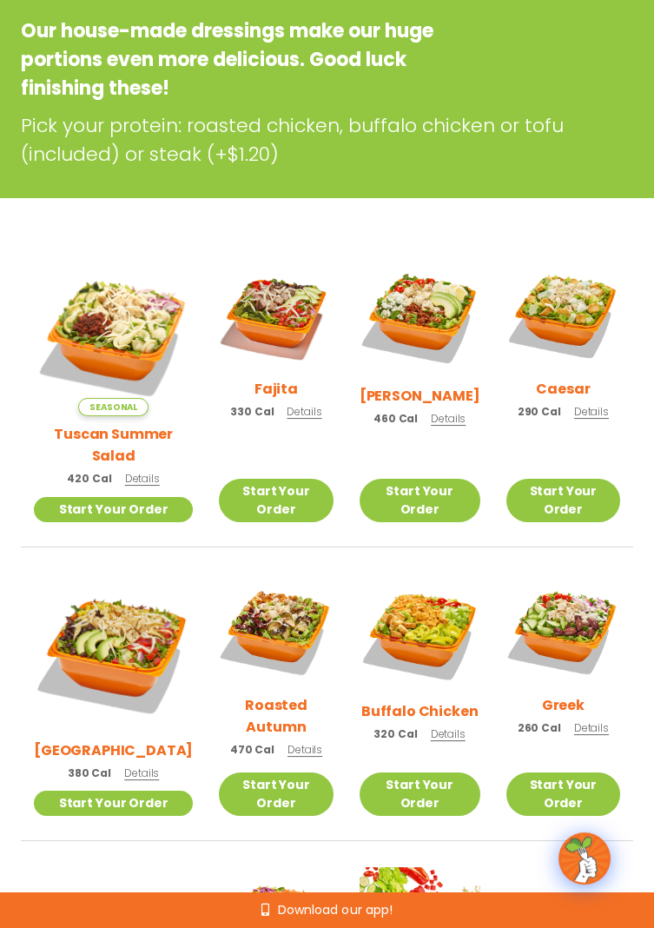
scroll to position [0, 0]
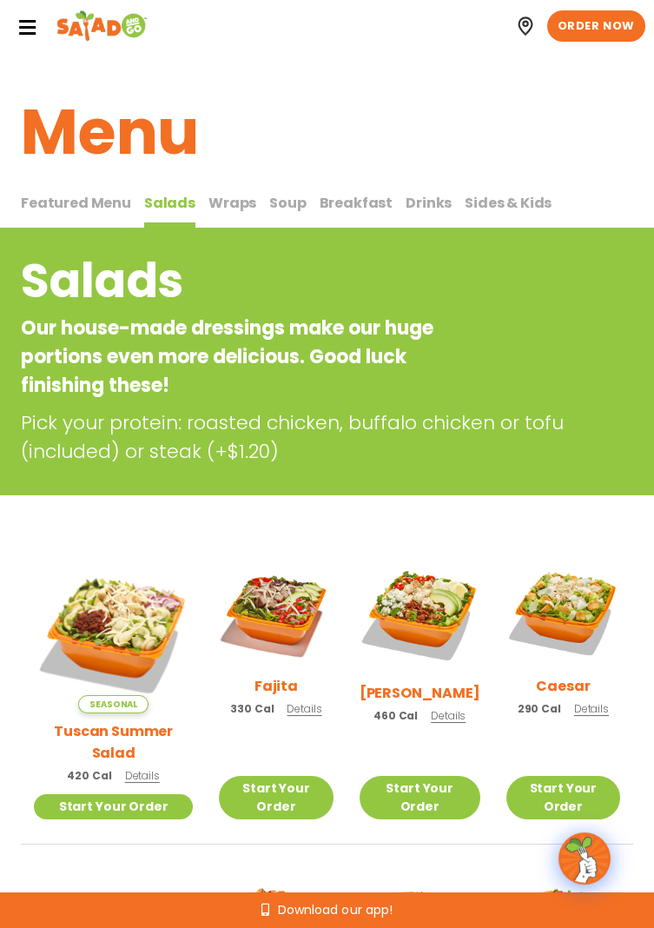
click at [223, 211] on span "Wraps" at bounding box center [233, 203] width 48 height 20
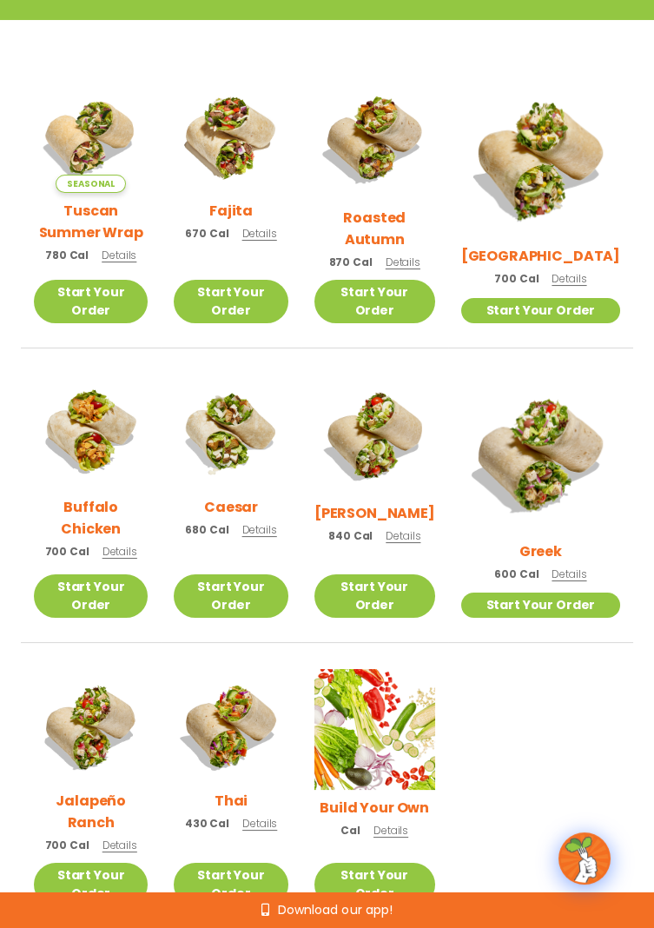
scroll to position [421, 0]
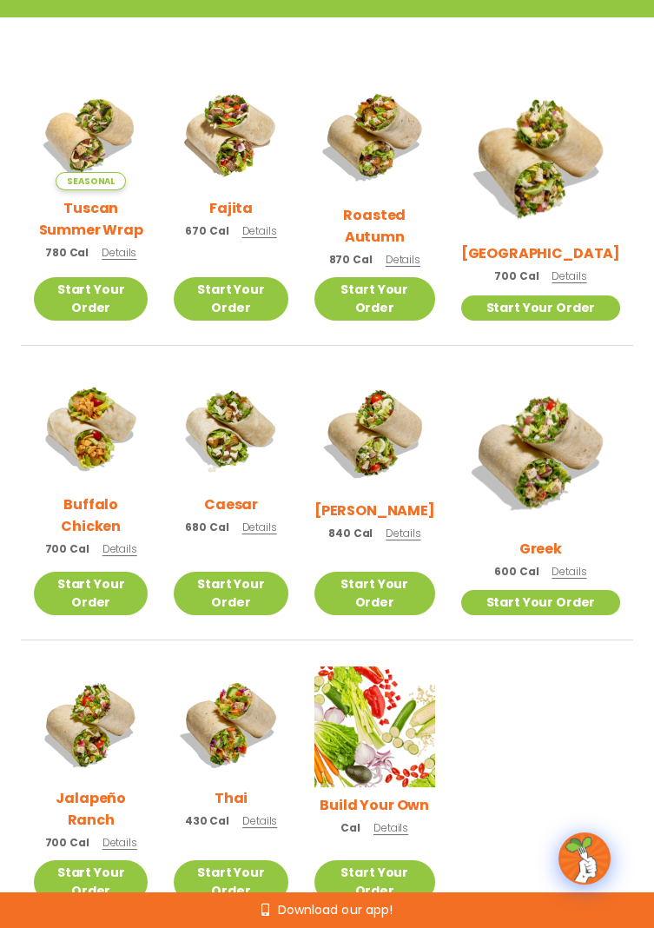
click at [277, 813] on span "Details" at bounding box center [259, 820] width 35 height 15
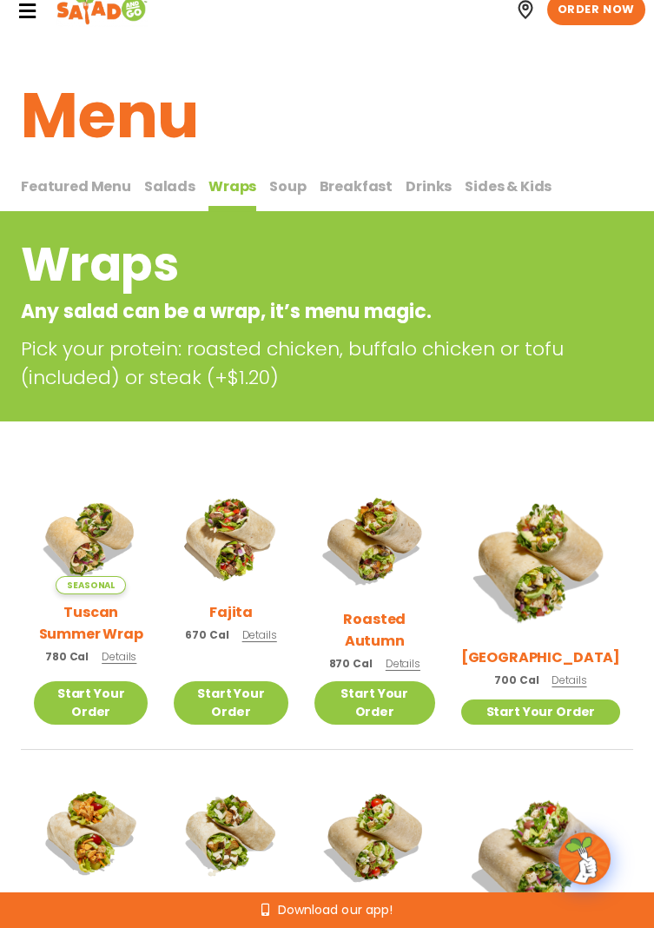
scroll to position [0, 0]
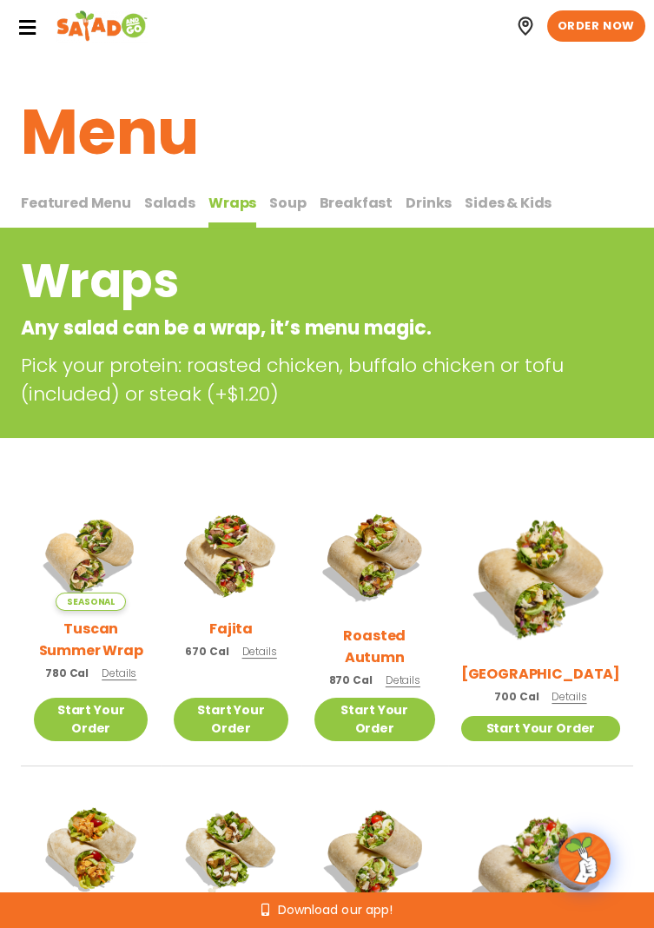
click at [32, 28] on icon at bounding box center [26, 27] width 19 height 19
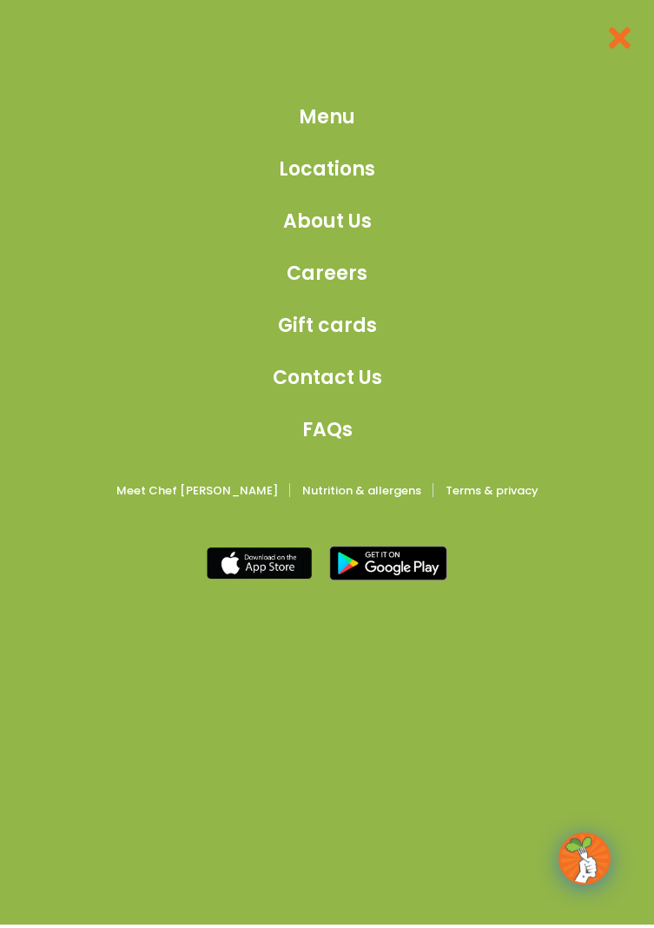
scroll to position [1032, 0]
click at [345, 487] on span "Nutrition & allergens" at bounding box center [361, 490] width 119 height 23
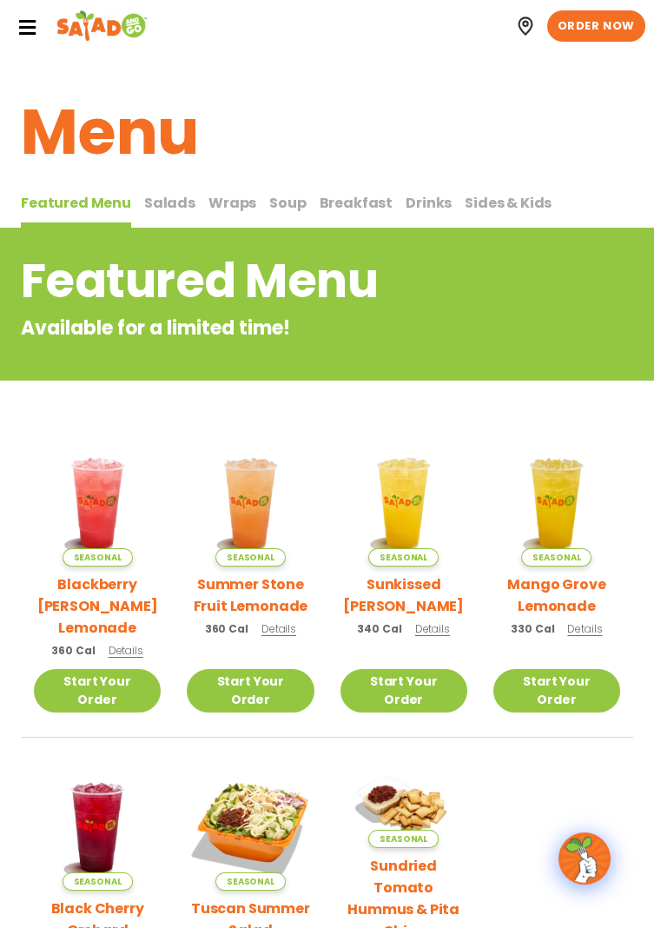
click at [160, 203] on span "Salads" at bounding box center [169, 203] width 51 height 20
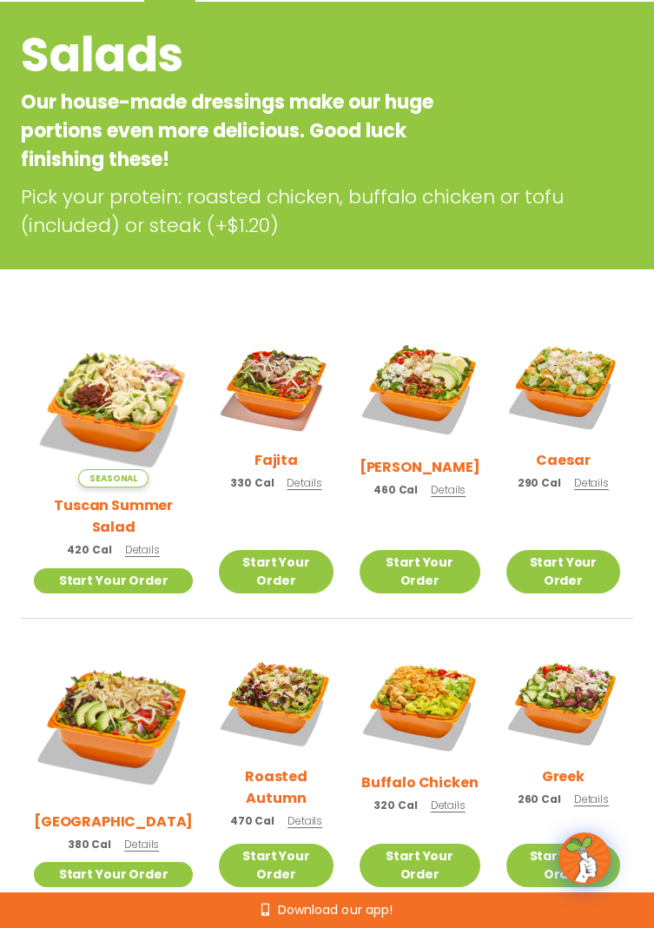
scroll to position [227, 0]
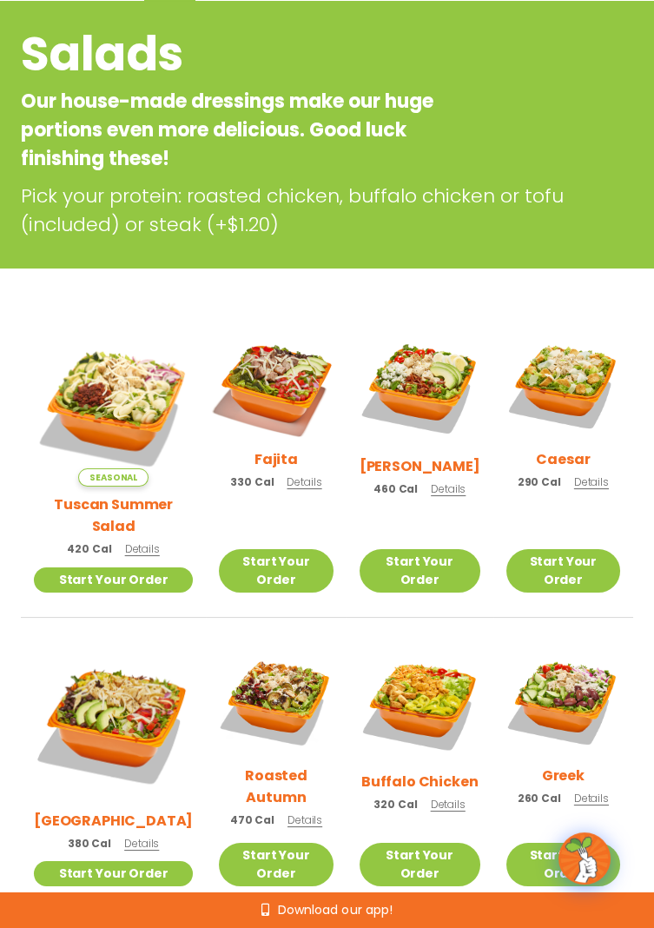
click at [261, 391] on img at bounding box center [276, 385] width 134 height 134
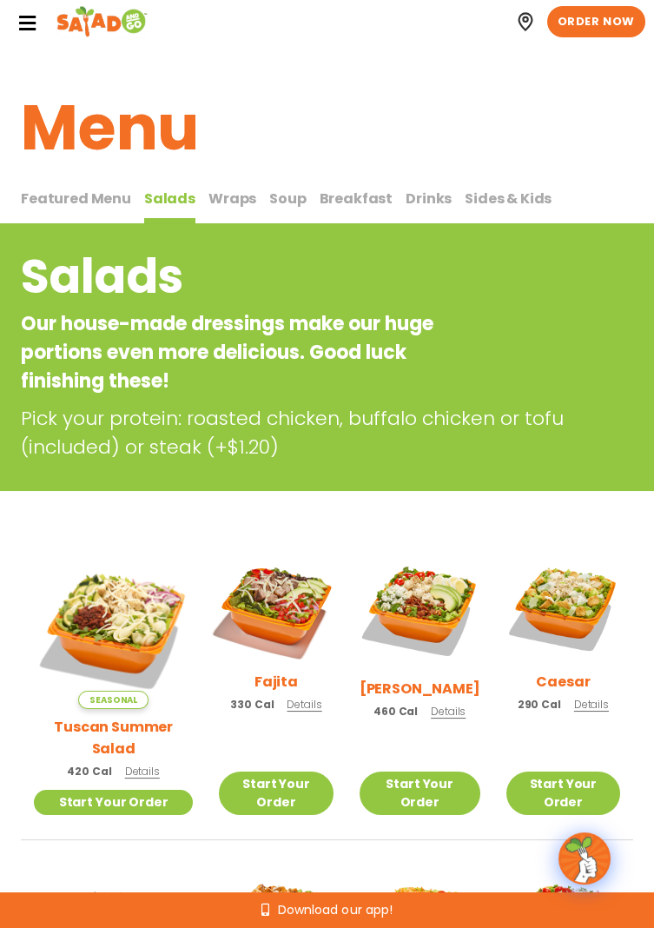
scroll to position [0, 0]
